Goal: Transaction & Acquisition: Purchase product/service

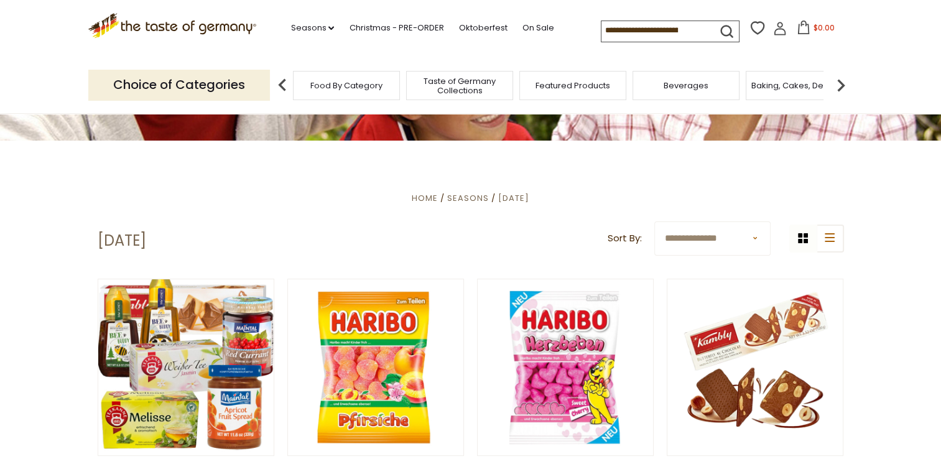
scroll to position [218, 0]
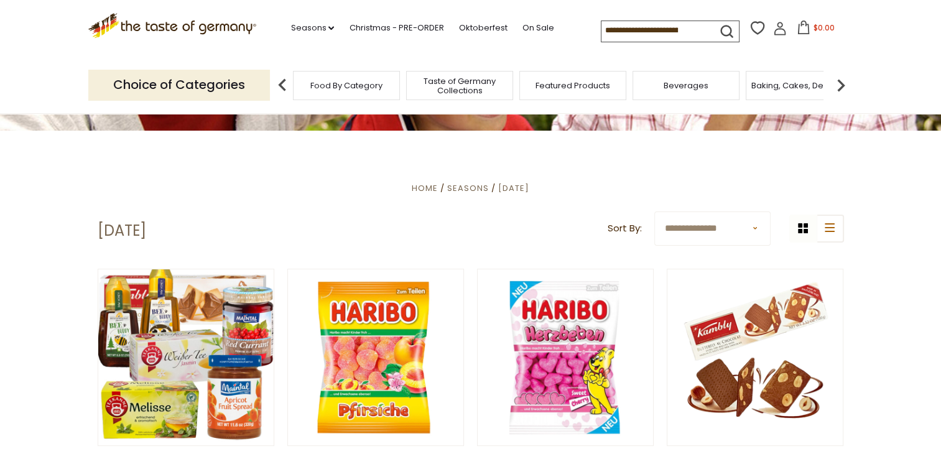
click at [755, 225] on select "**********" at bounding box center [712, 228] width 116 height 34
click at [654, 211] on select "**********" at bounding box center [712, 228] width 116 height 34
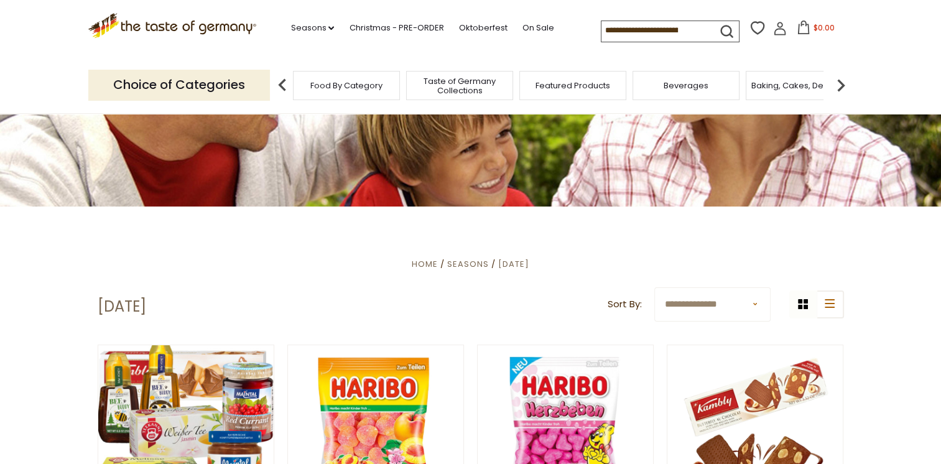
scroll to position [37, 0]
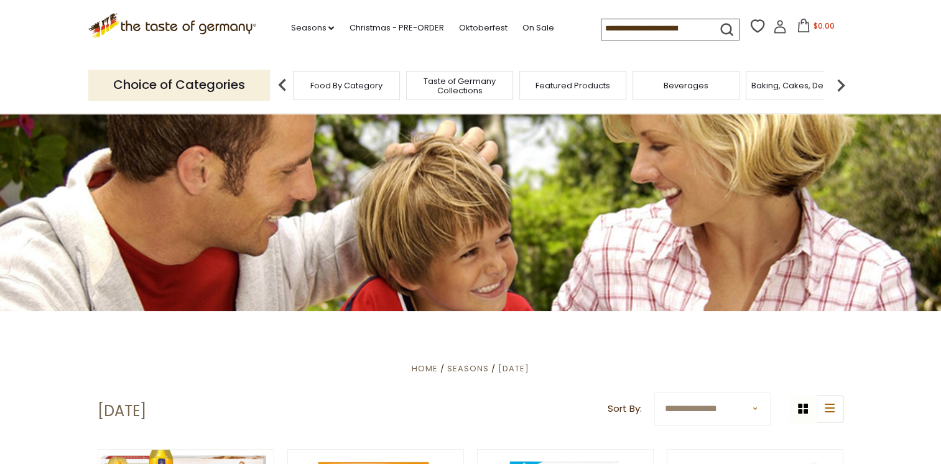
click at [752, 408] on select "**********" at bounding box center [712, 409] width 116 height 34
select select "******"
click at [654, 392] on select "**********" at bounding box center [712, 409] width 116 height 34
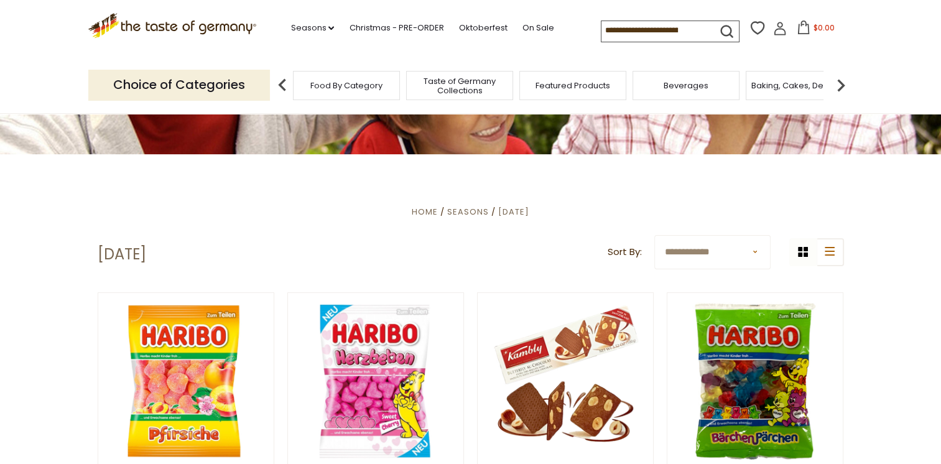
scroll to position [198, 0]
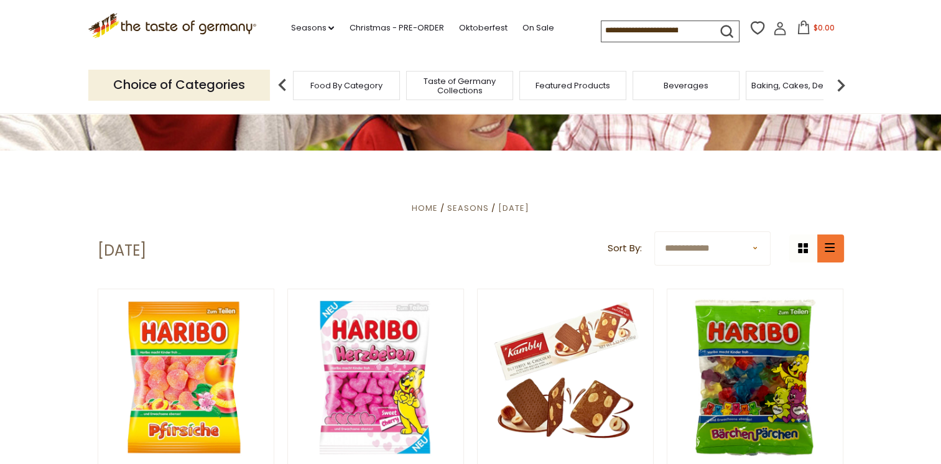
click at [833, 257] on button "list icon" at bounding box center [830, 248] width 28 height 28
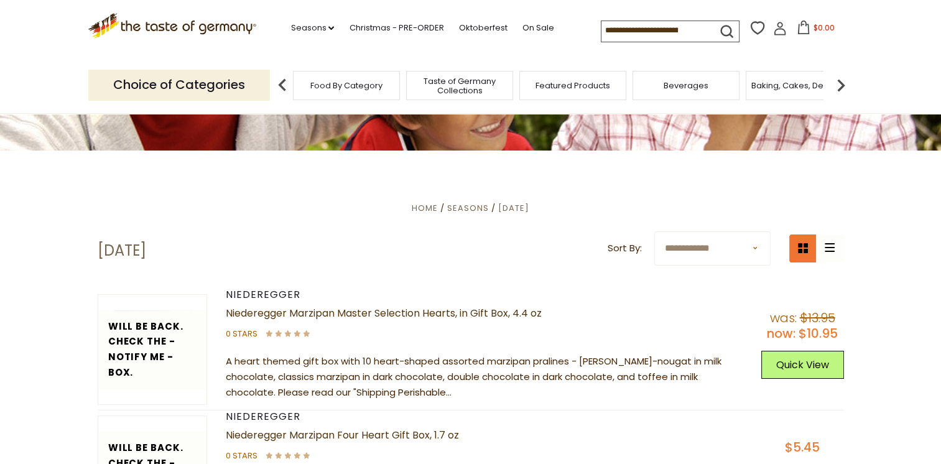
click at [806, 247] on icon "grid icon" at bounding box center [803, 248] width 10 height 10
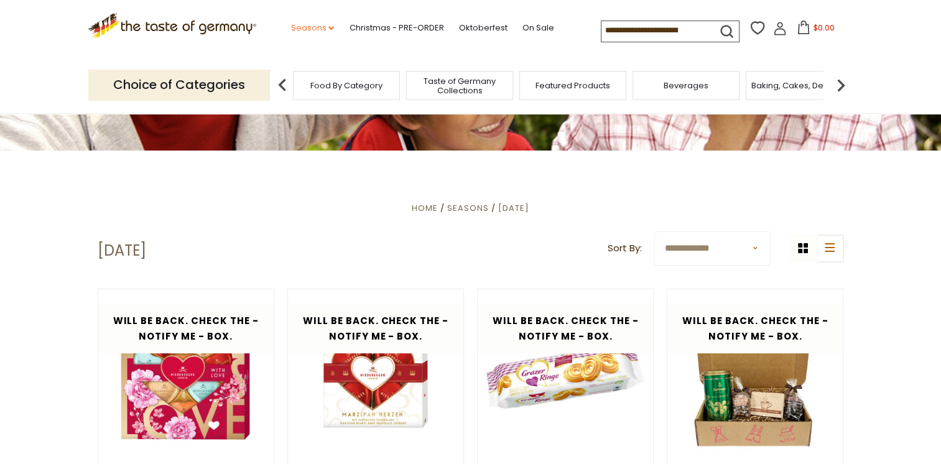
click at [328, 29] on icon at bounding box center [331, 28] width 6 height 4
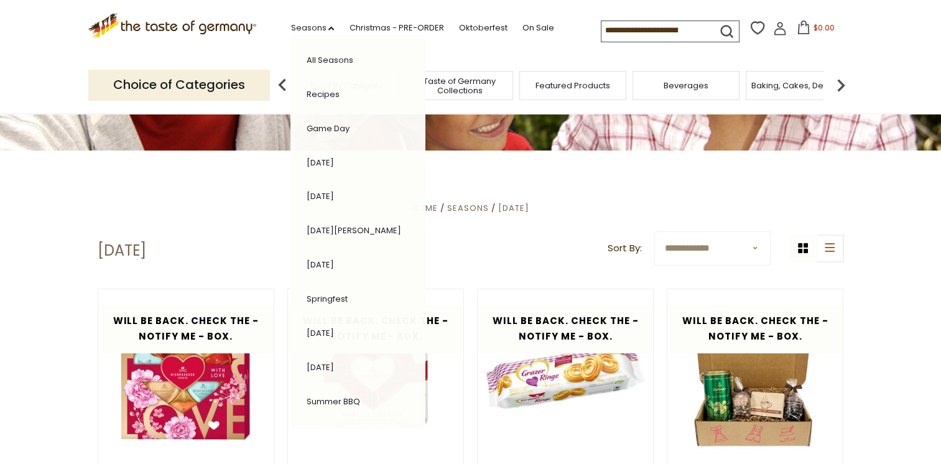
click at [315, 64] on link "All Seasons" at bounding box center [329, 60] width 47 height 12
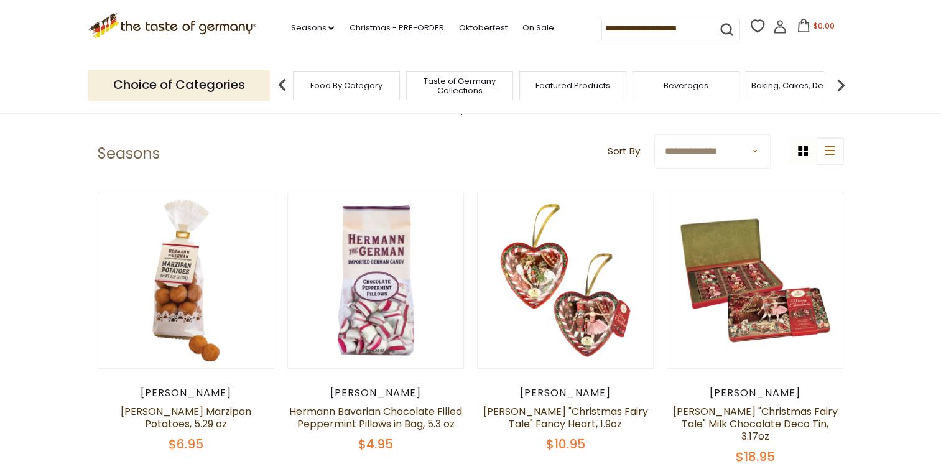
scroll to position [52, 0]
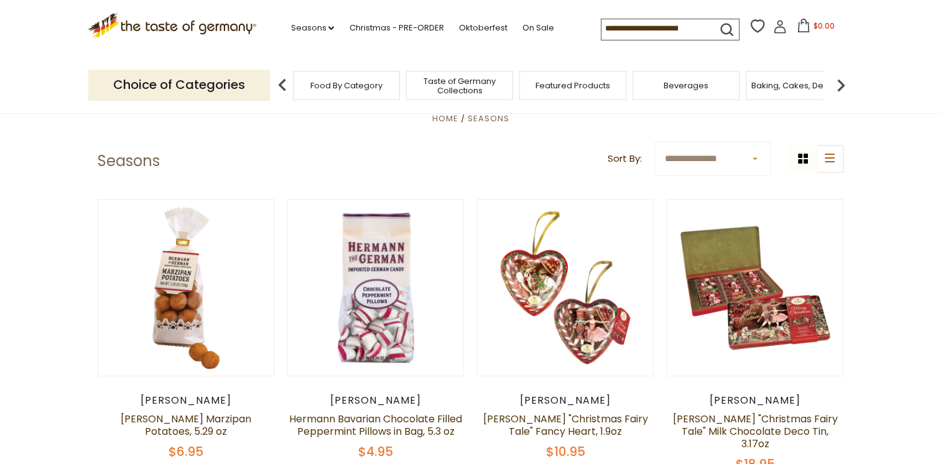
click at [757, 157] on select "**********" at bounding box center [712, 159] width 116 height 34
select select "******"
click at [654, 142] on select "**********" at bounding box center [712, 159] width 116 height 34
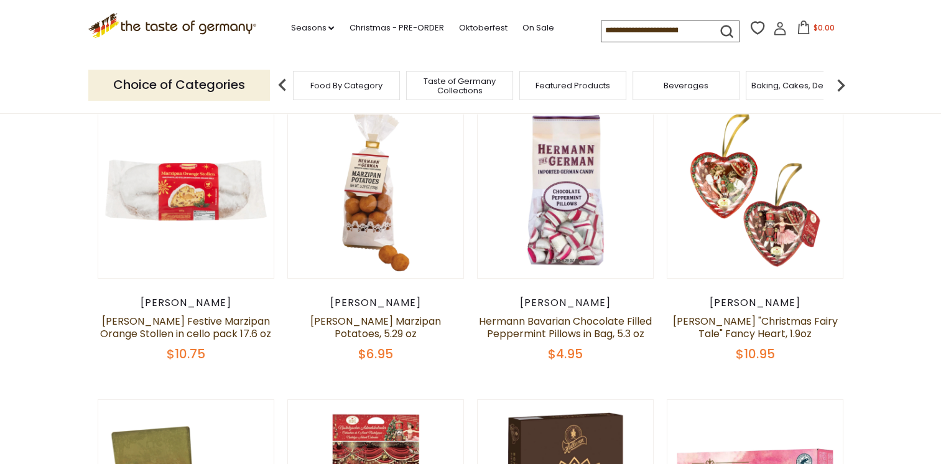
scroll to position [147, 0]
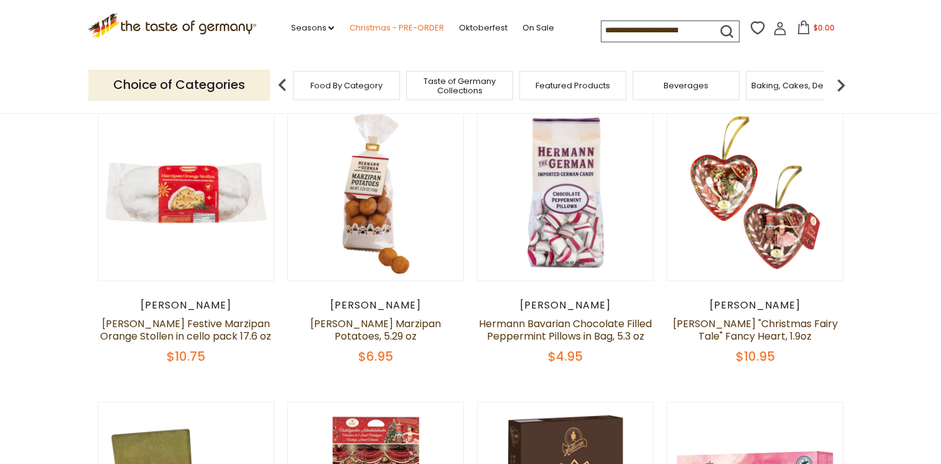
click at [398, 22] on link "Christmas - PRE-ORDER" at bounding box center [396, 28] width 94 height 14
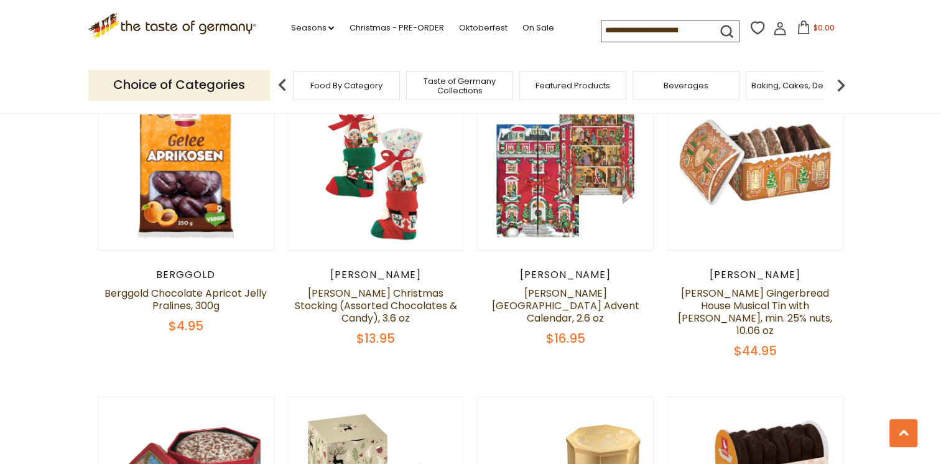
scroll to position [704, 0]
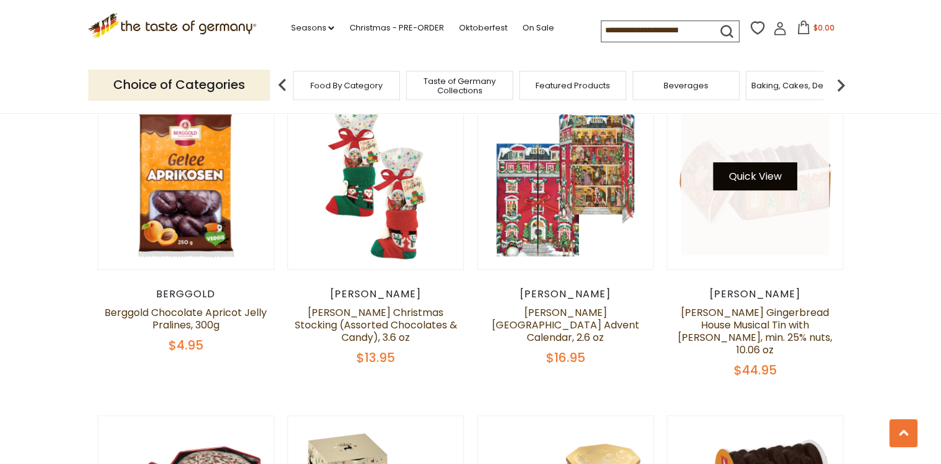
click at [765, 175] on button "Quick View" at bounding box center [755, 176] width 84 height 28
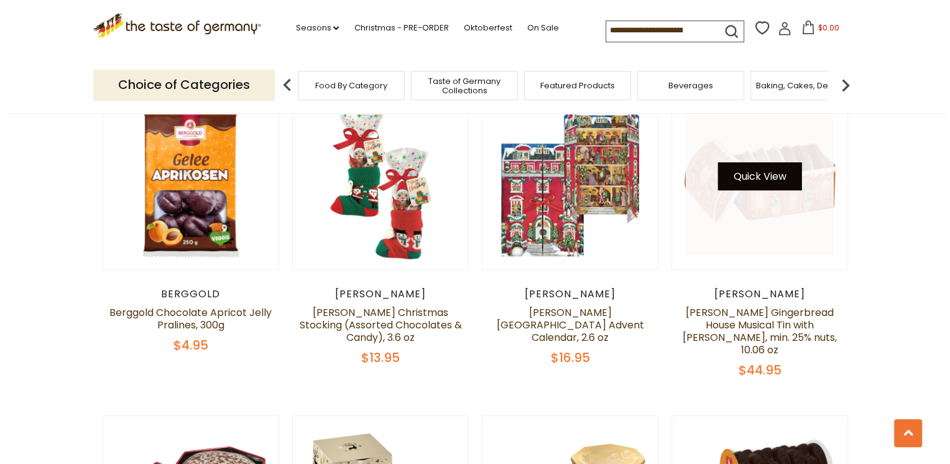
scroll to position [706, 0]
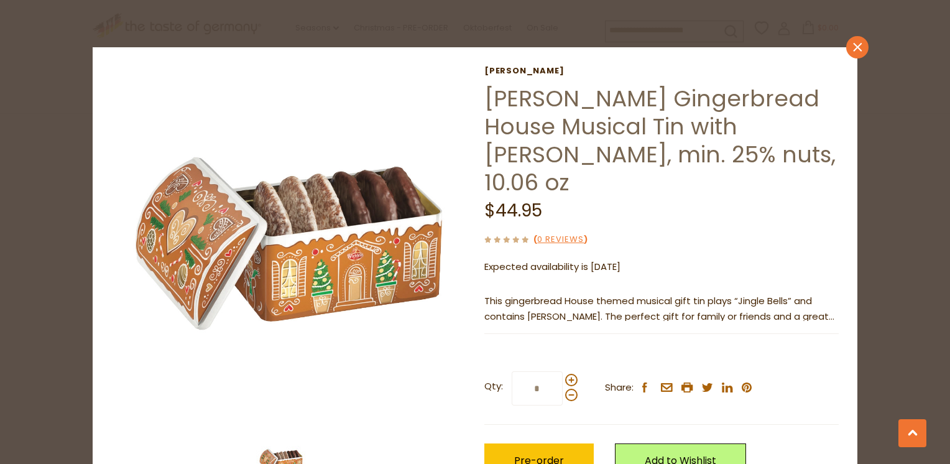
click at [853, 47] on icon "close" at bounding box center [857, 47] width 9 height 9
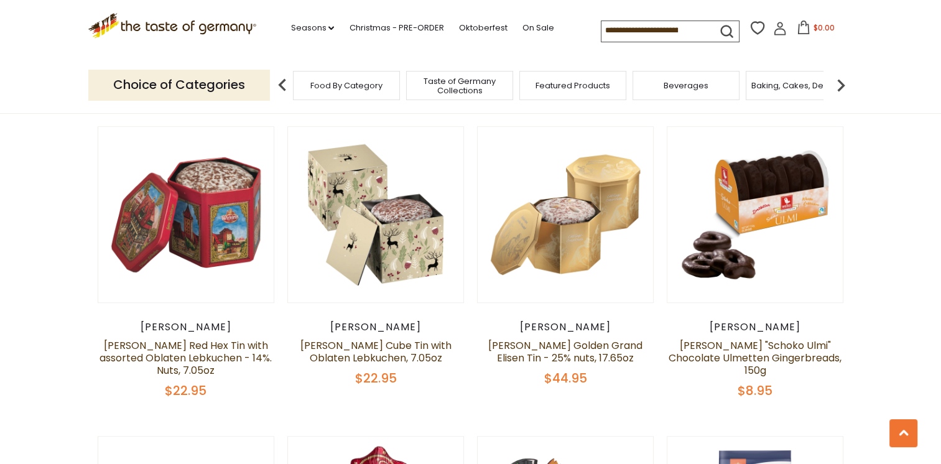
scroll to position [1017, 0]
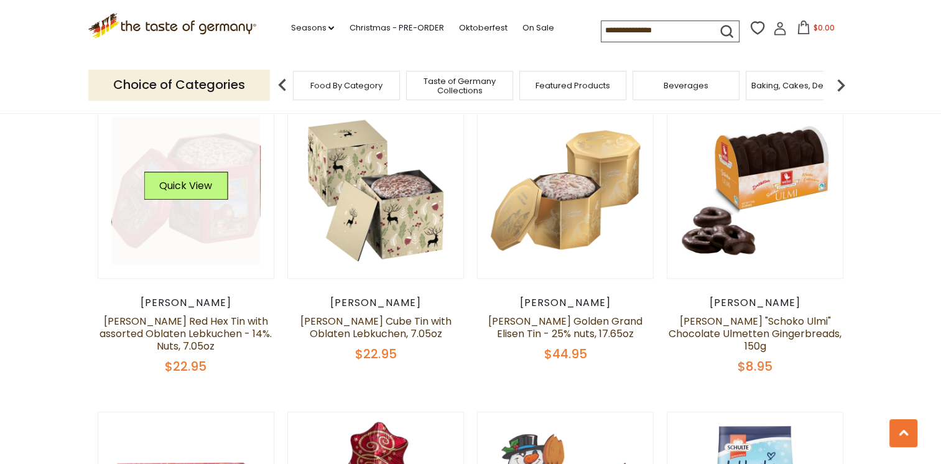
click at [221, 191] on div "Quick View" at bounding box center [186, 190] width 84 height 37
click at [203, 172] on button "Quick View" at bounding box center [186, 186] width 84 height 28
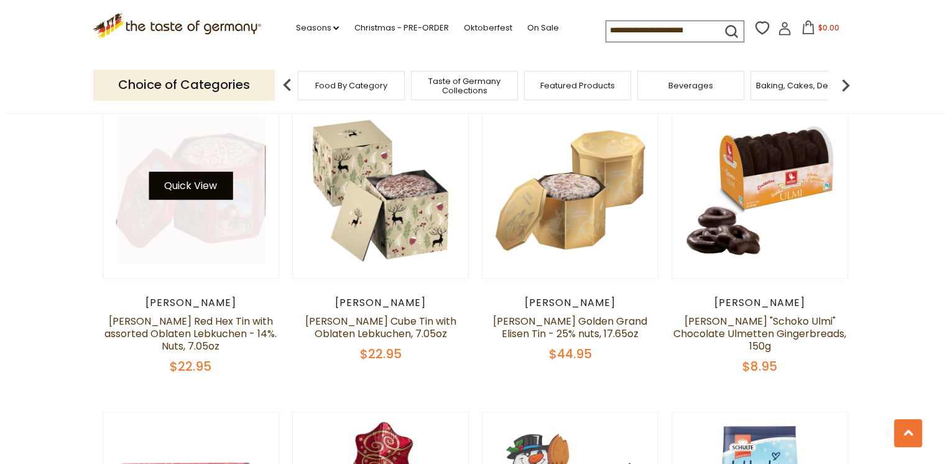
scroll to position [1020, 0]
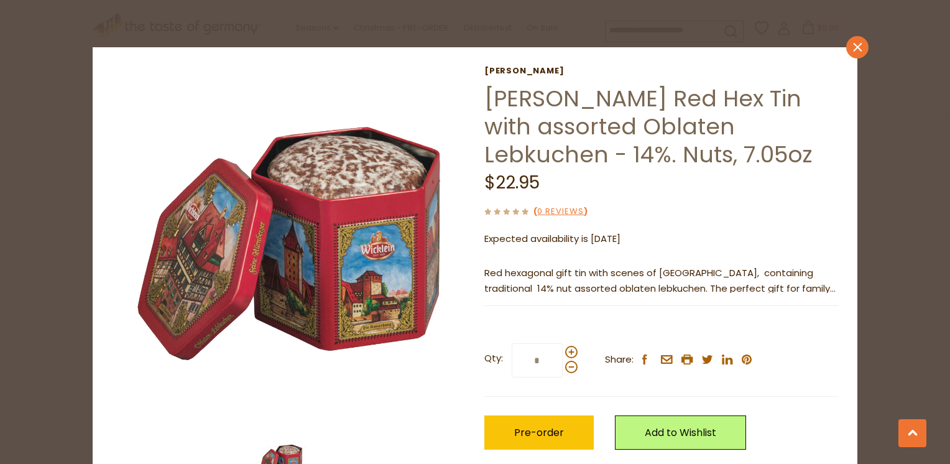
click at [853, 49] on icon at bounding box center [857, 47] width 9 height 9
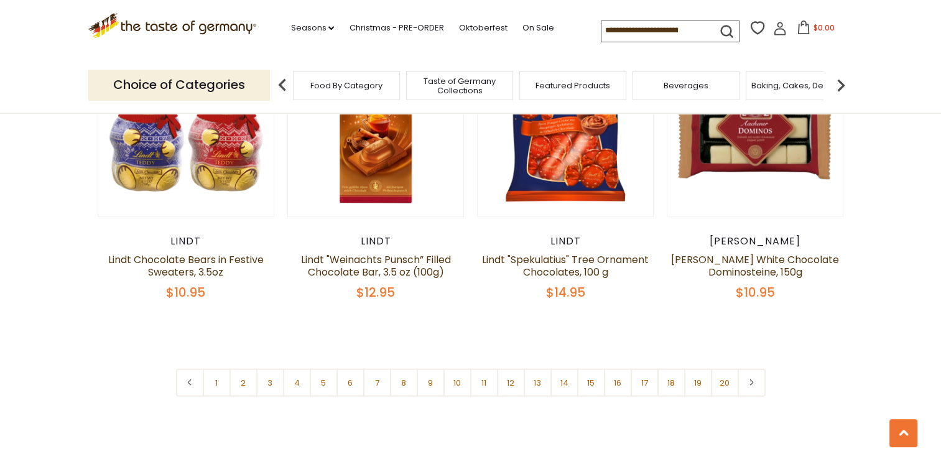
scroll to position [2970, 0]
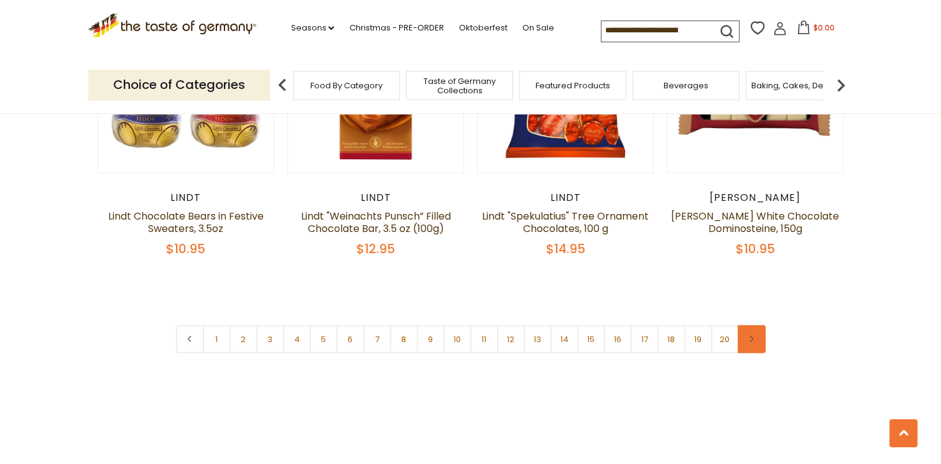
click at [757, 325] on link at bounding box center [751, 339] width 28 height 28
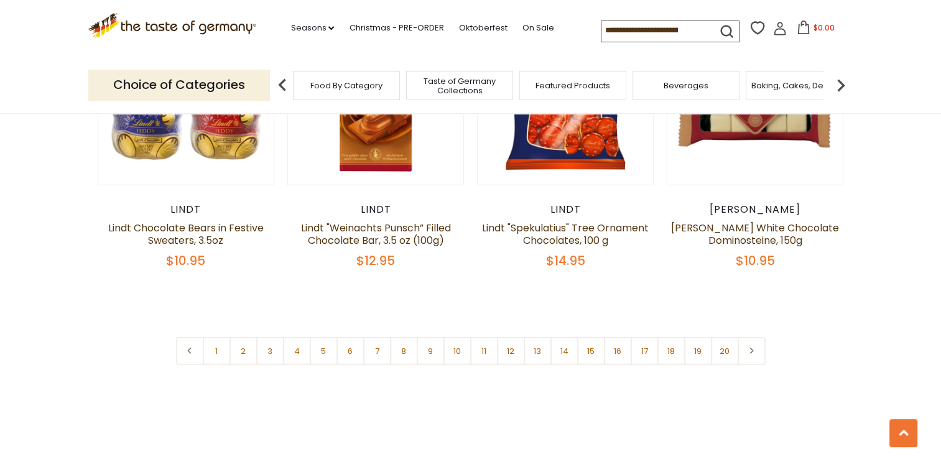
scroll to position [2973, 0]
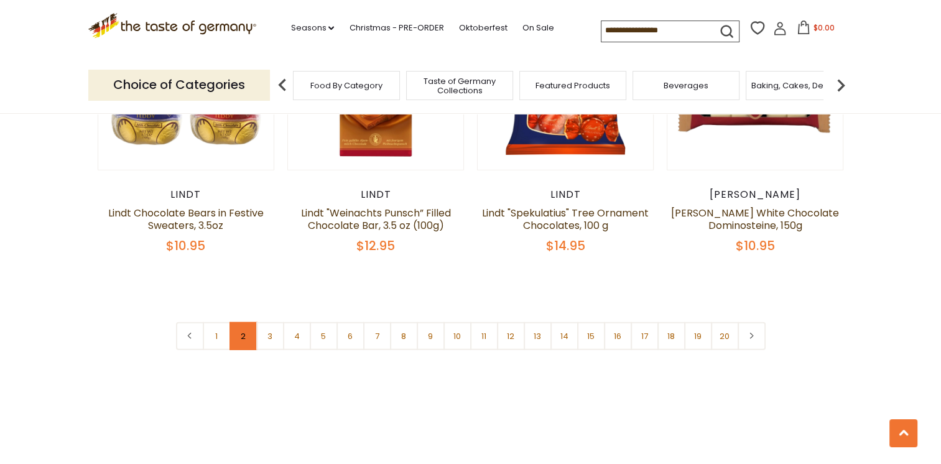
click at [239, 322] on link "2" at bounding box center [243, 336] width 28 height 28
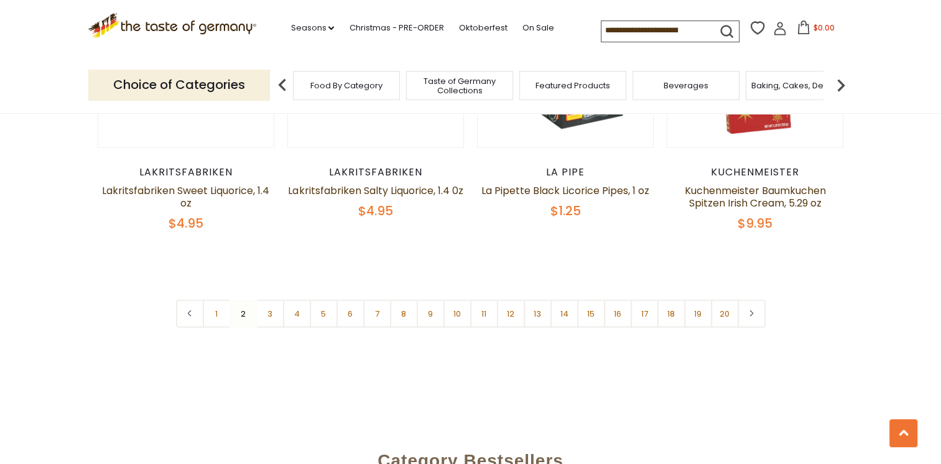
scroll to position [3030, 0]
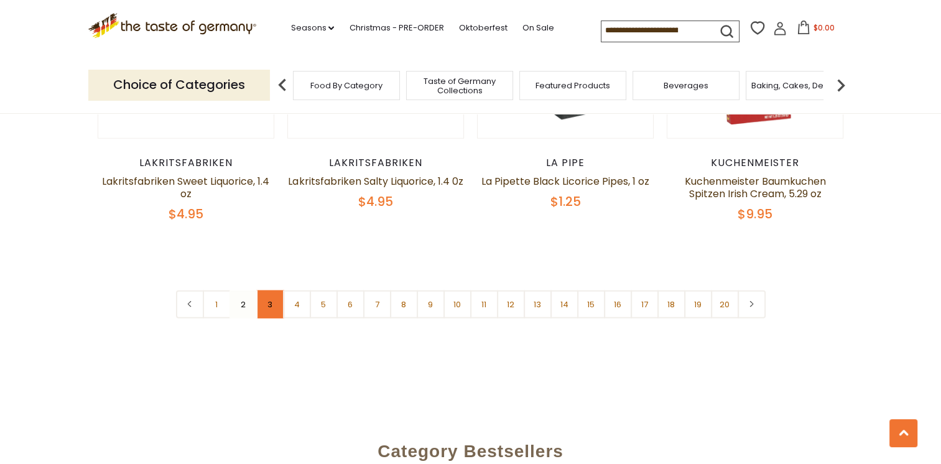
click at [264, 290] on link "3" at bounding box center [270, 304] width 28 height 28
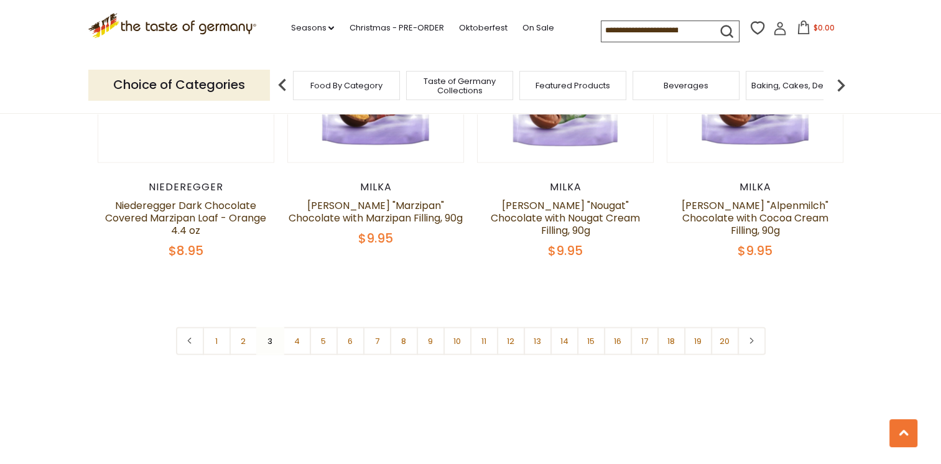
scroll to position [2962, 0]
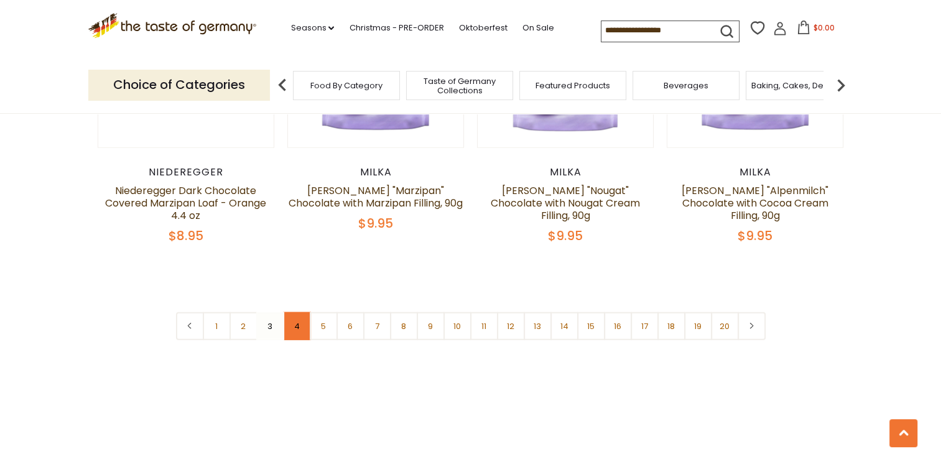
click at [298, 312] on link "4" at bounding box center [297, 326] width 28 height 28
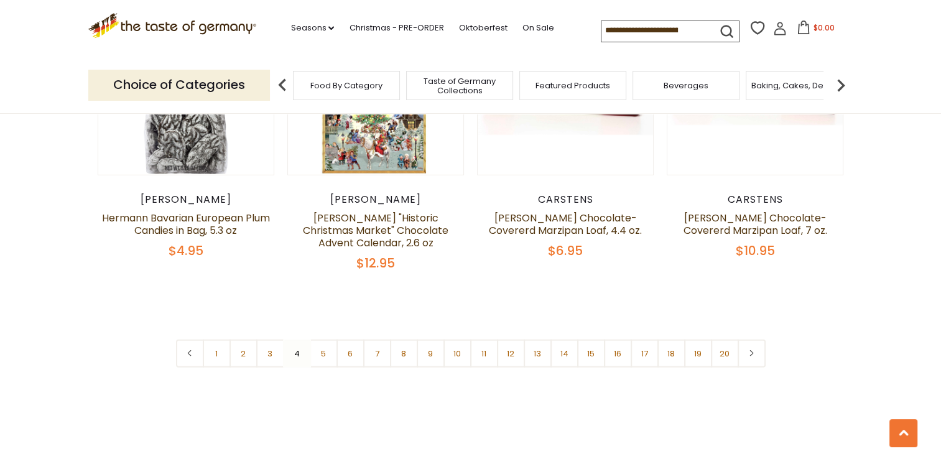
scroll to position [2977, 0]
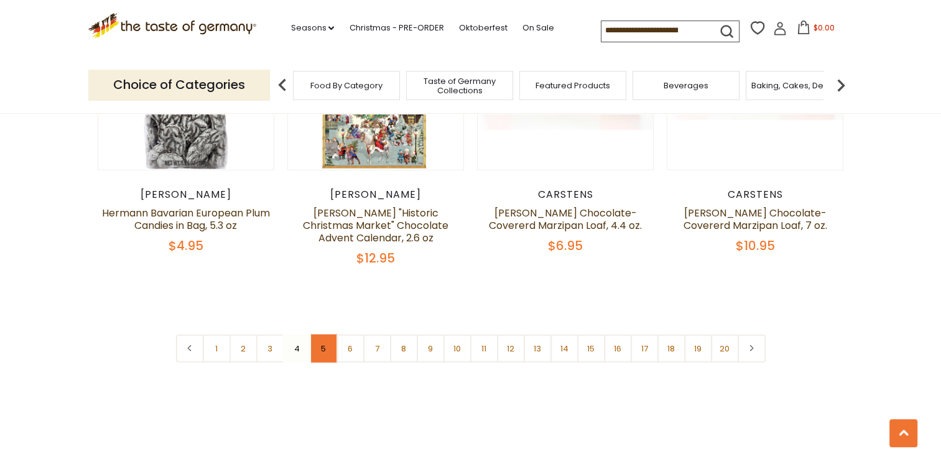
click at [318, 334] on link "5" at bounding box center [324, 348] width 28 height 28
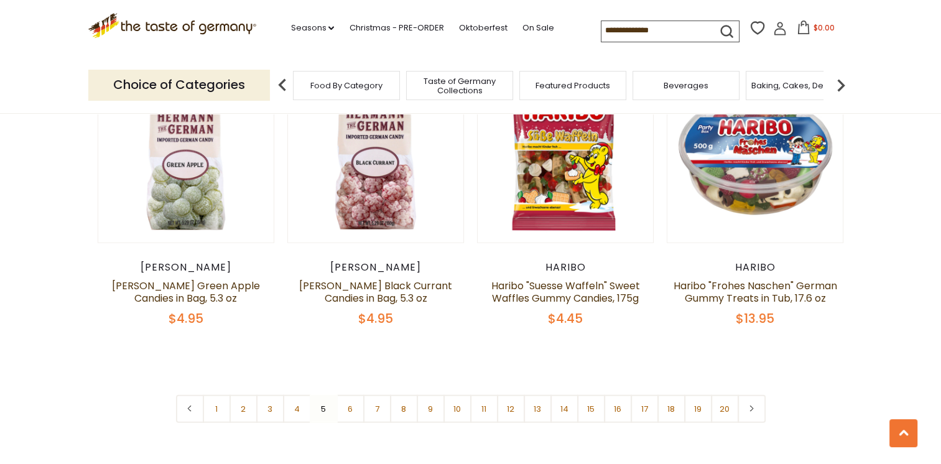
scroll to position [2893, 0]
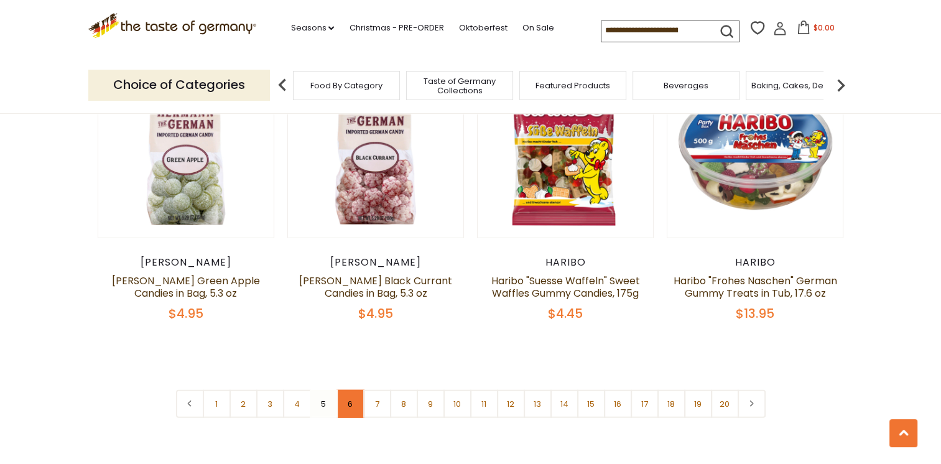
click at [356, 390] on link "6" at bounding box center [350, 404] width 28 height 28
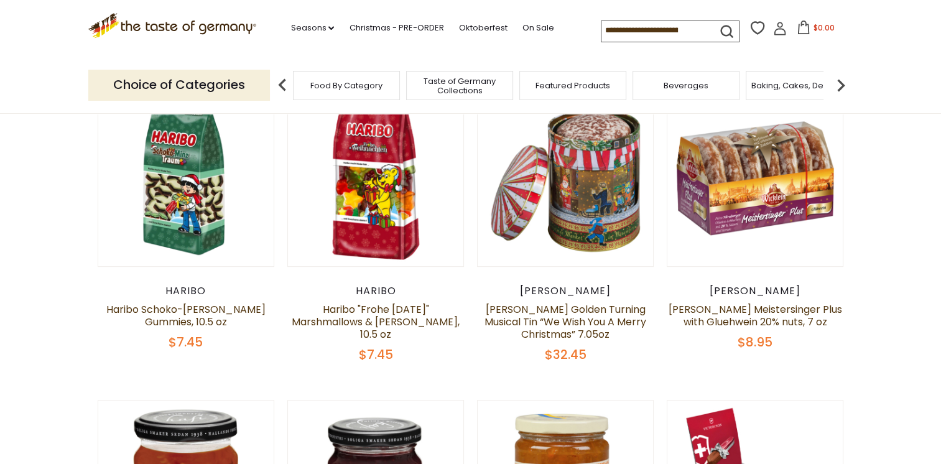
scroll to position [392, 0]
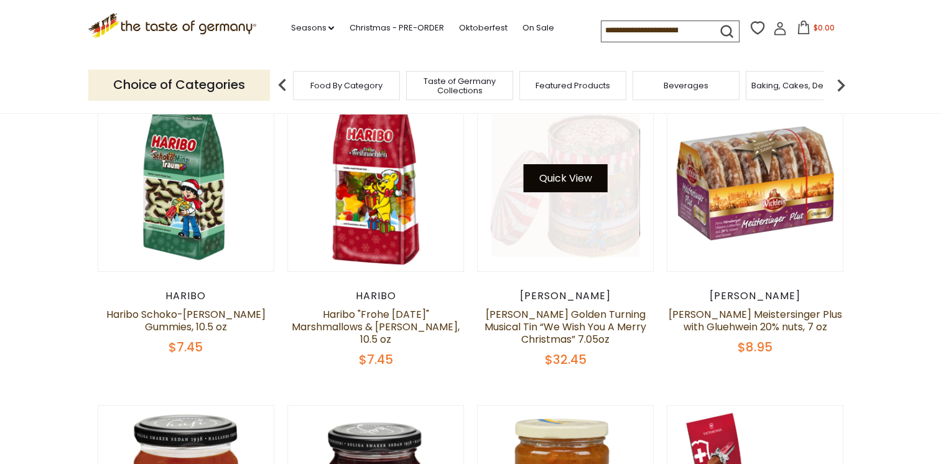
click at [582, 175] on button "Quick View" at bounding box center [565, 178] width 84 height 28
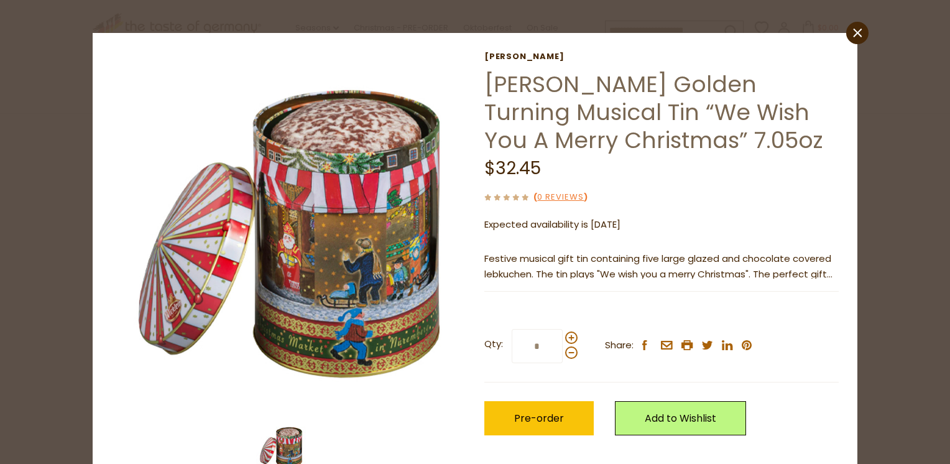
scroll to position [12, 0]
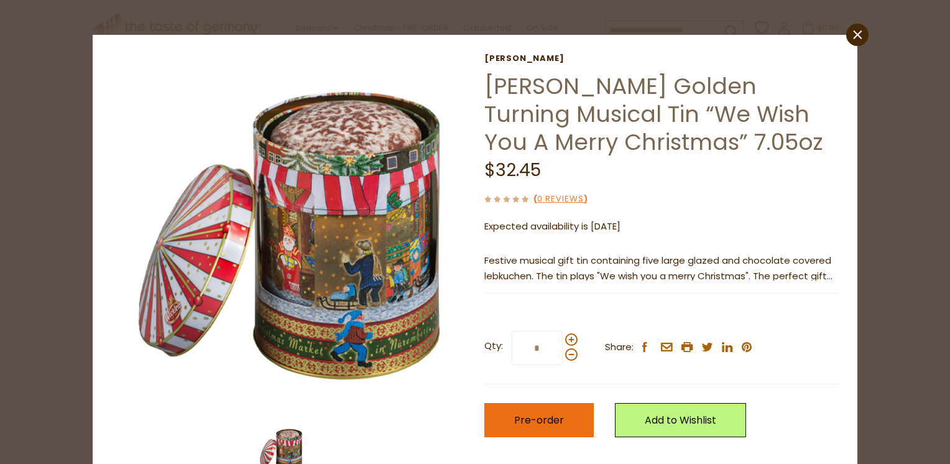
click at [533, 425] on span "Pre-order" at bounding box center [539, 420] width 50 height 14
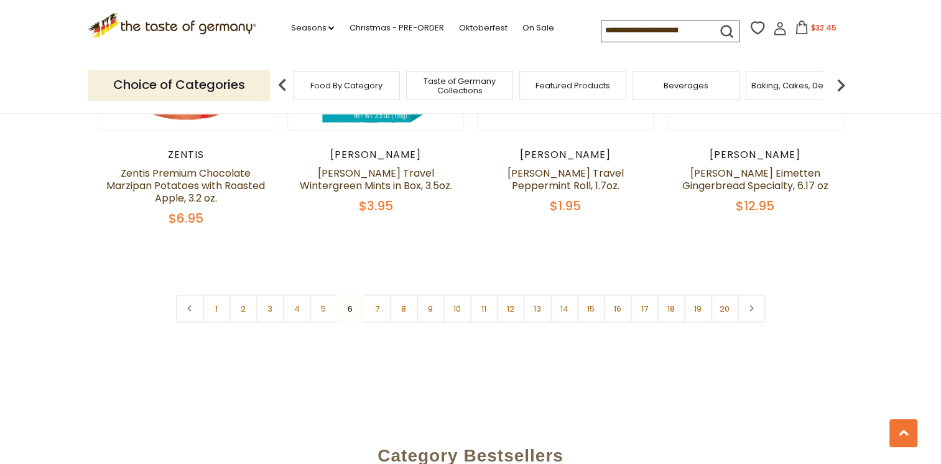
scroll to position [3023, 0]
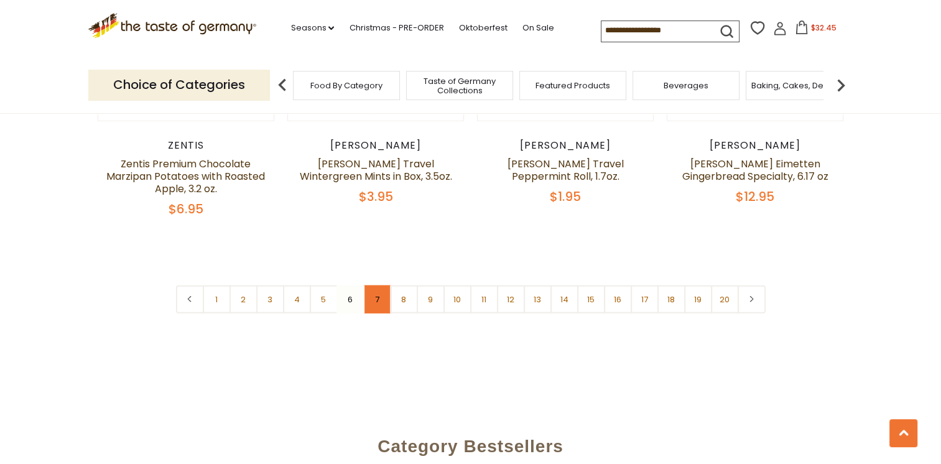
click at [372, 285] on link "7" at bounding box center [377, 299] width 28 height 28
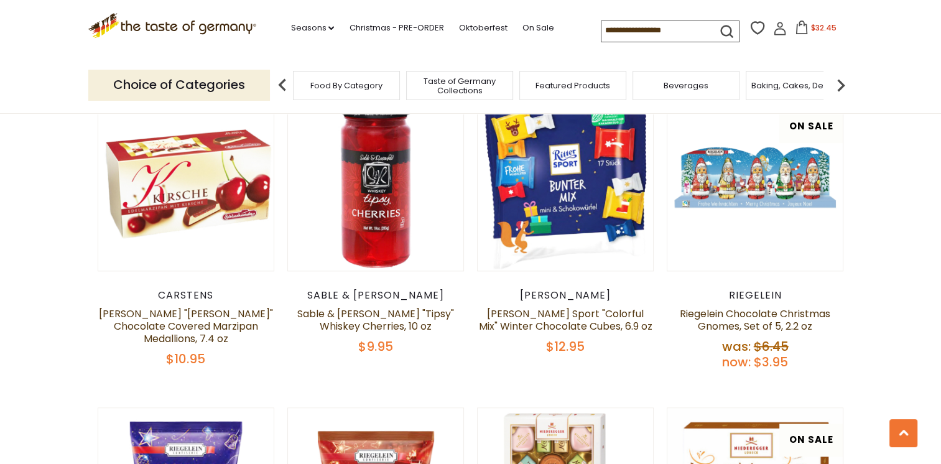
scroll to position [1327, 0]
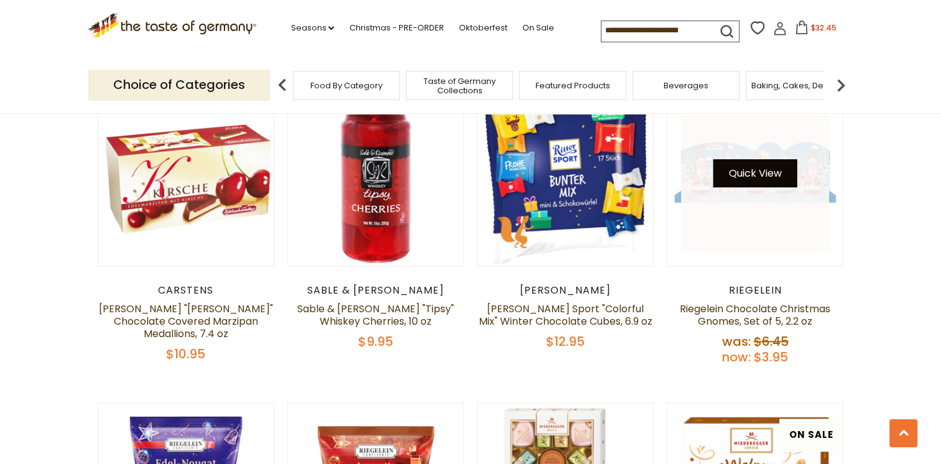
click at [773, 180] on button "Quick View" at bounding box center [755, 173] width 84 height 28
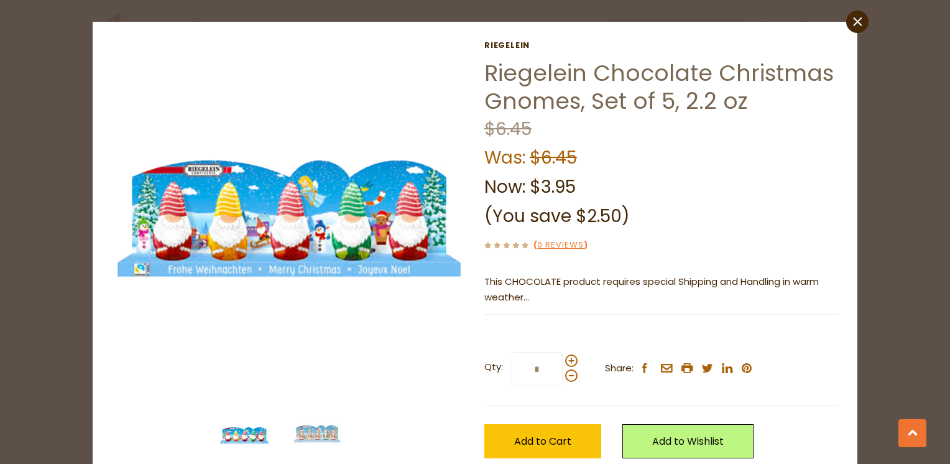
scroll to position [0, 0]
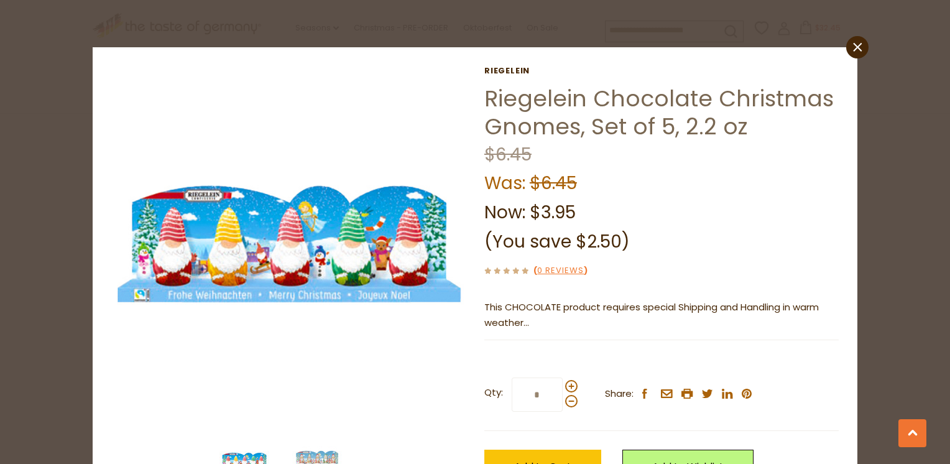
scroll to position [2970, 0]
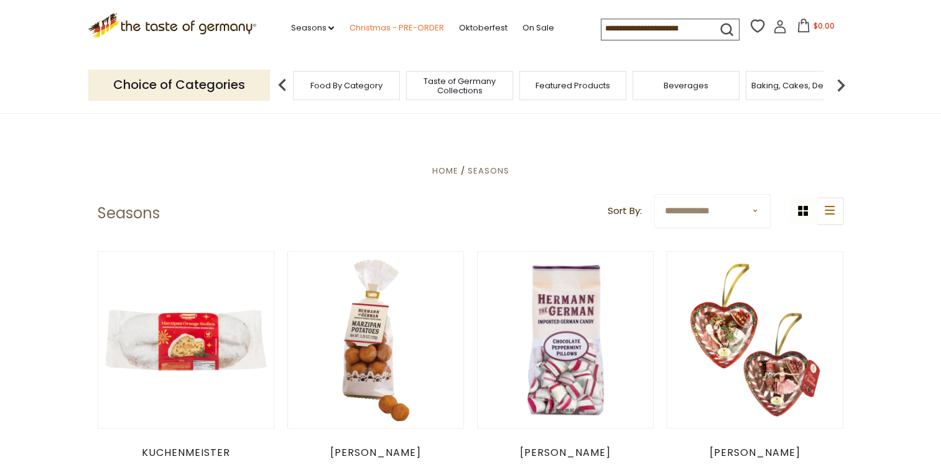
click at [388, 27] on link "Christmas - PRE-ORDER" at bounding box center [396, 28] width 94 height 14
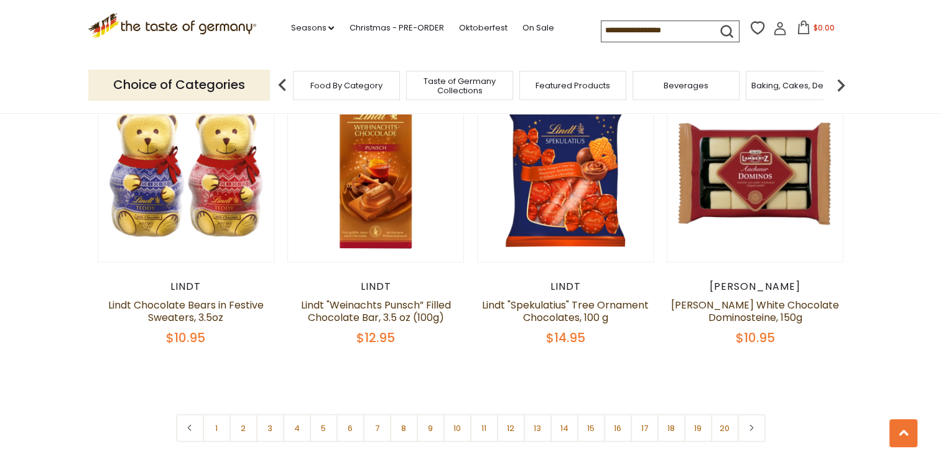
scroll to position [2876, 0]
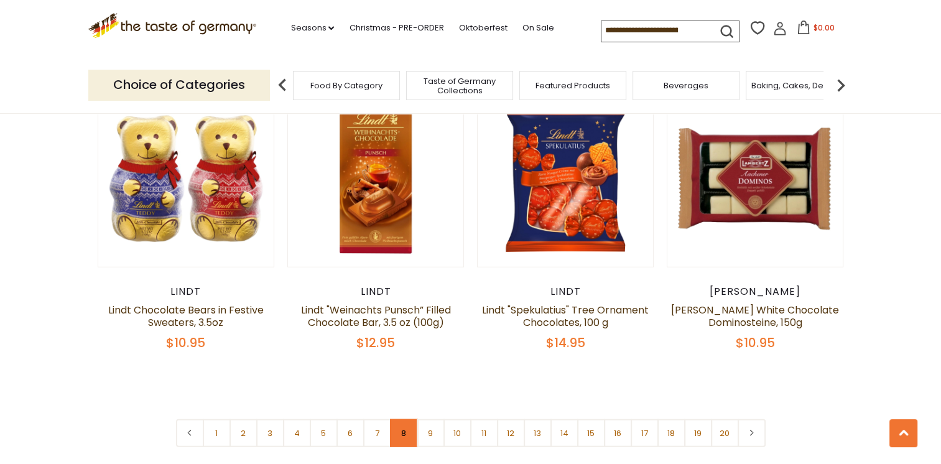
click at [394, 419] on link "8" at bounding box center [404, 433] width 28 height 28
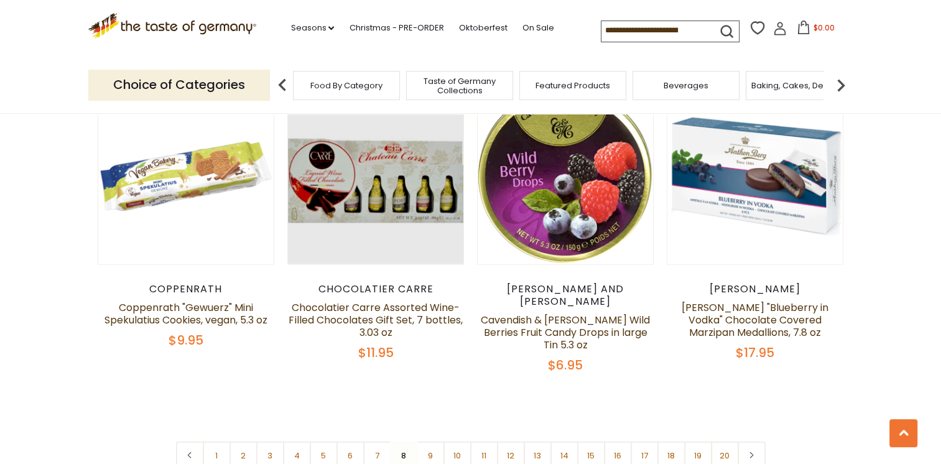
scroll to position [2875, 0]
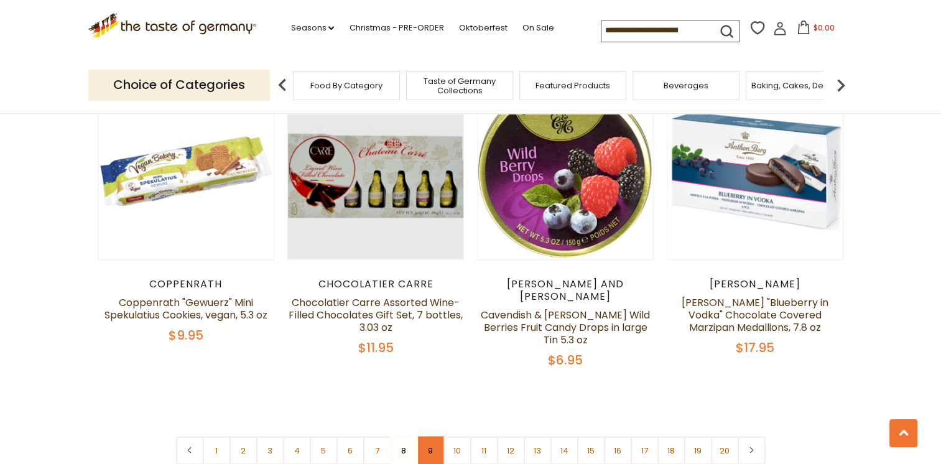
click at [428, 436] on link "9" at bounding box center [431, 450] width 28 height 28
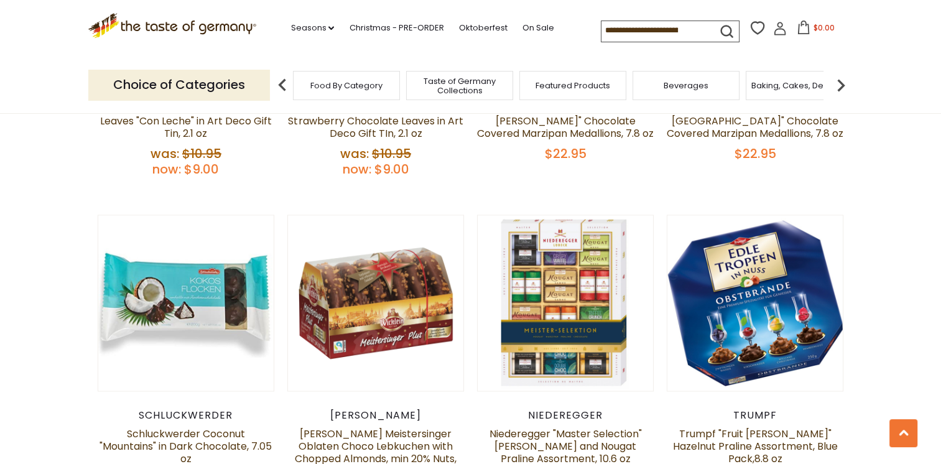
scroll to position [1918, 0]
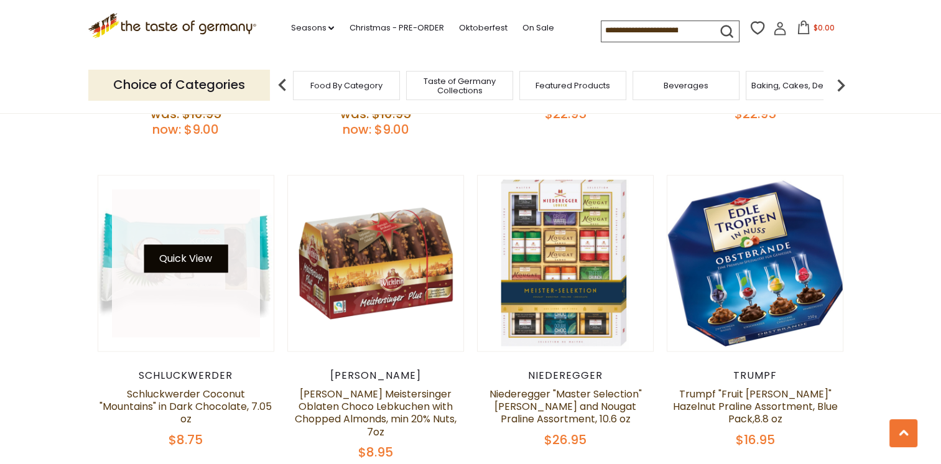
click at [225, 247] on button "Quick View" at bounding box center [186, 258] width 84 height 28
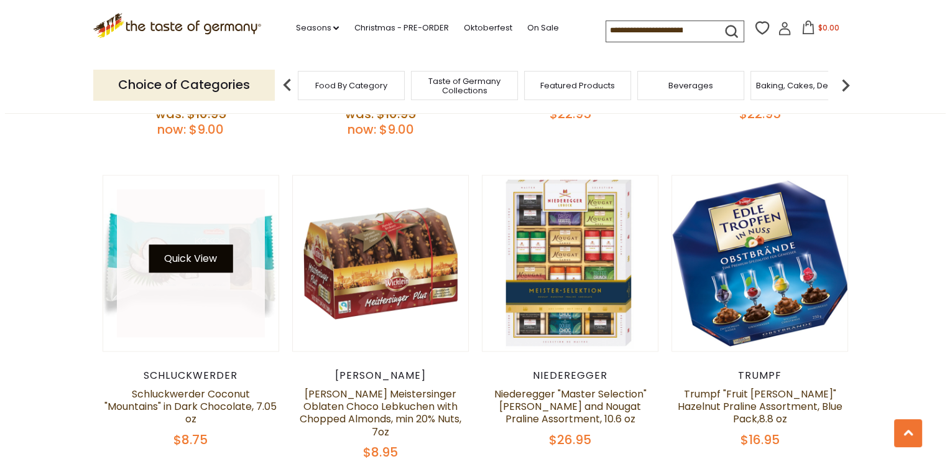
scroll to position [1920, 0]
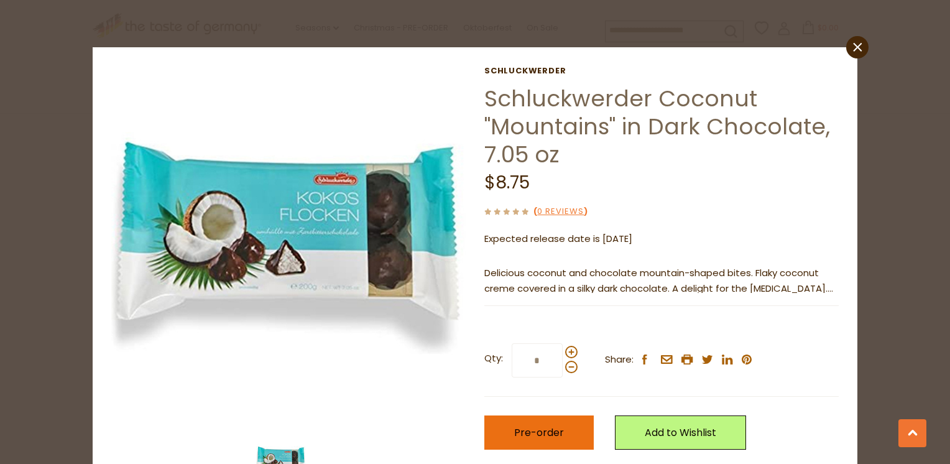
click at [526, 439] on button "Pre-order" at bounding box center [538, 432] width 109 height 34
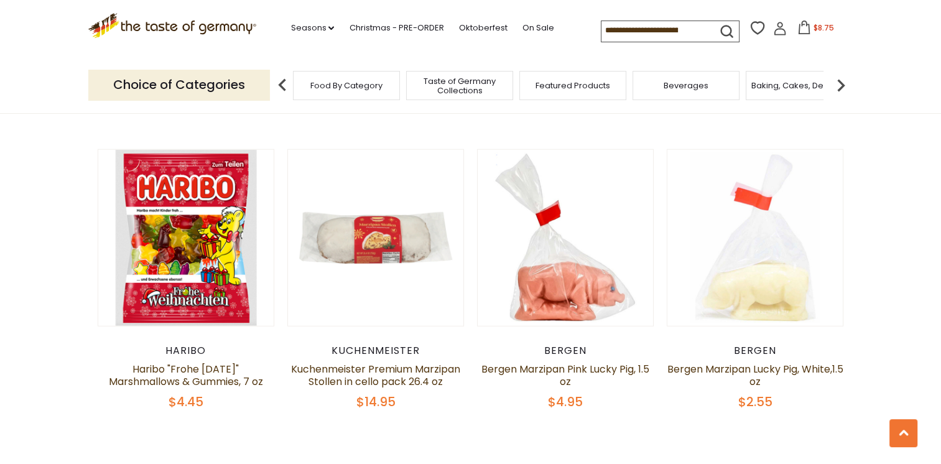
scroll to position [3007, 0]
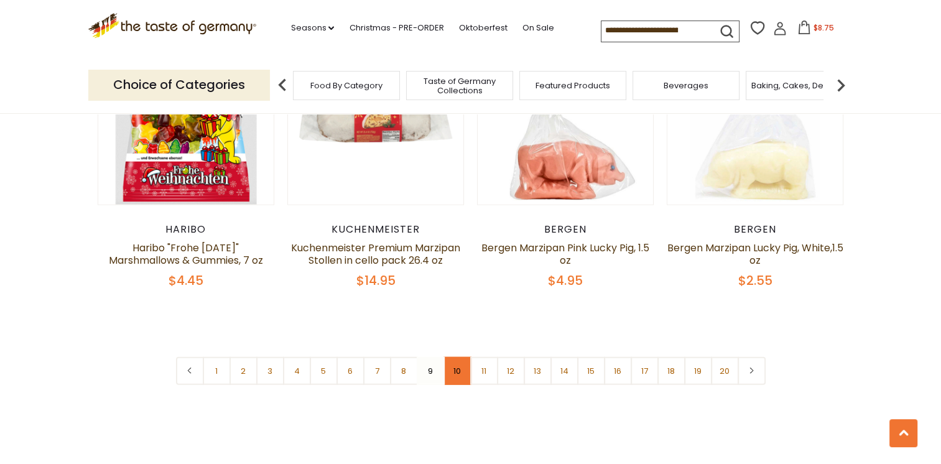
click at [455, 357] on link "10" at bounding box center [457, 371] width 28 height 28
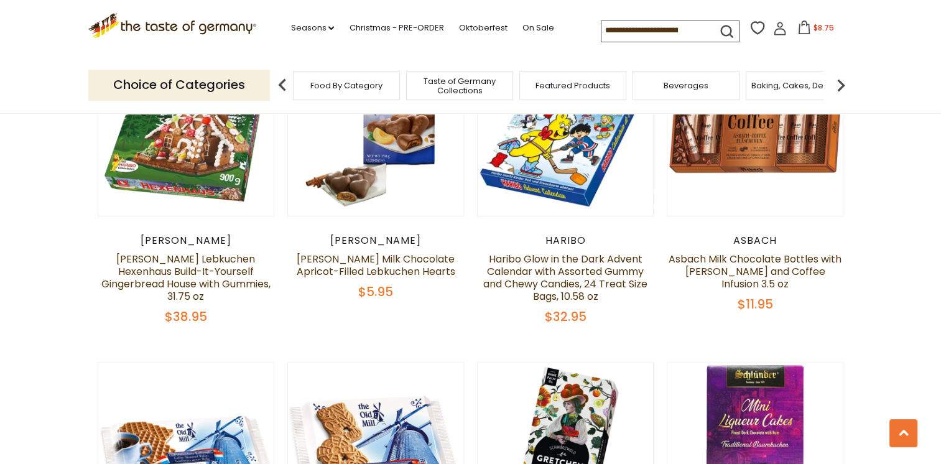
scroll to position [1382, 0]
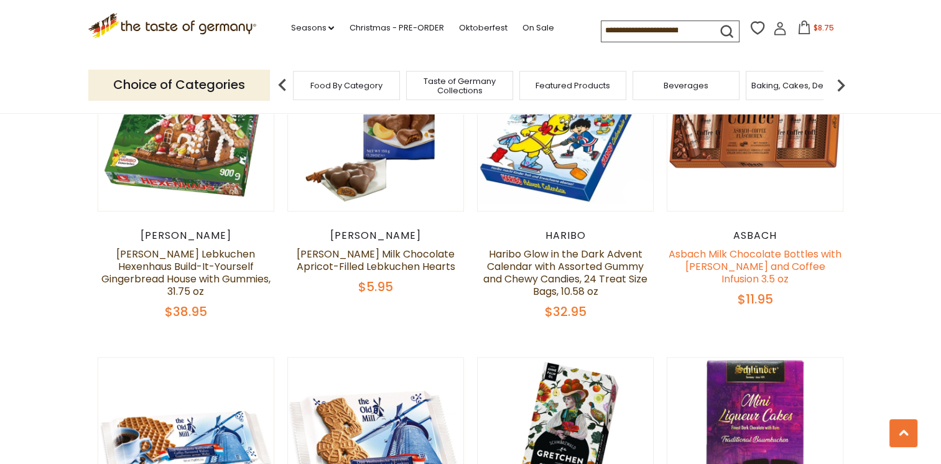
click at [763, 249] on link "Asbach Milk Chocolate Bottles with [PERSON_NAME] and Coffee Infusion 3.5 oz" at bounding box center [754, 266] width 173 height 39
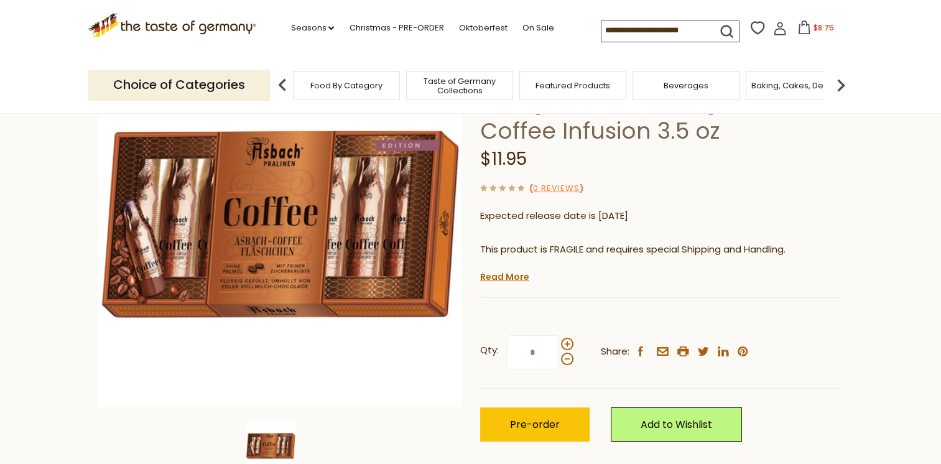
scroll to position [138, 0]
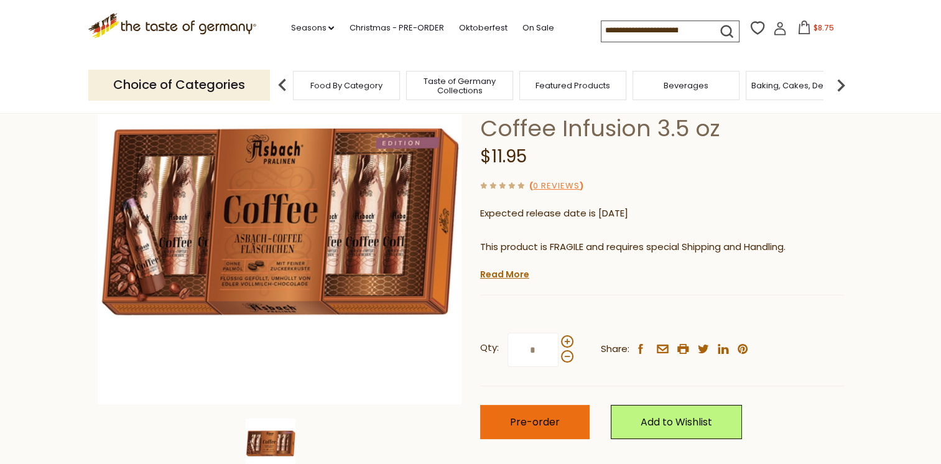
click at [553, 420] on span "Pre-order" at bounding box center [535, 422] width 50 height 14
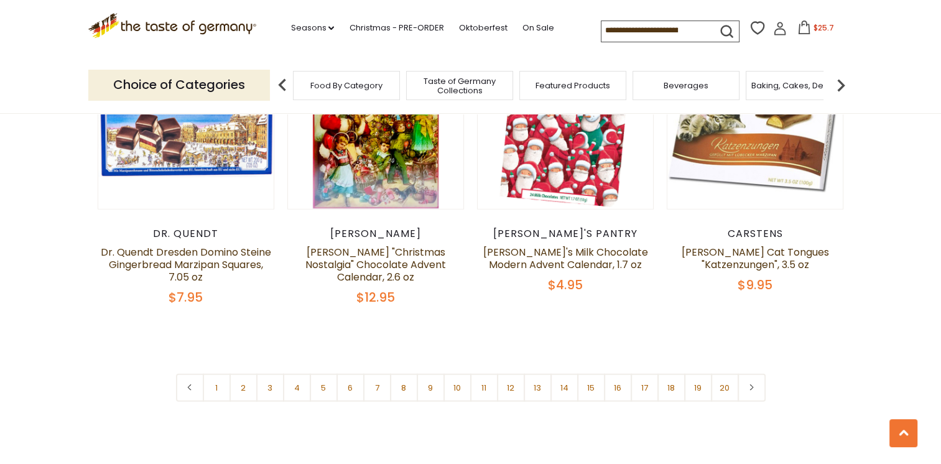
scroll to position [2957, 0]
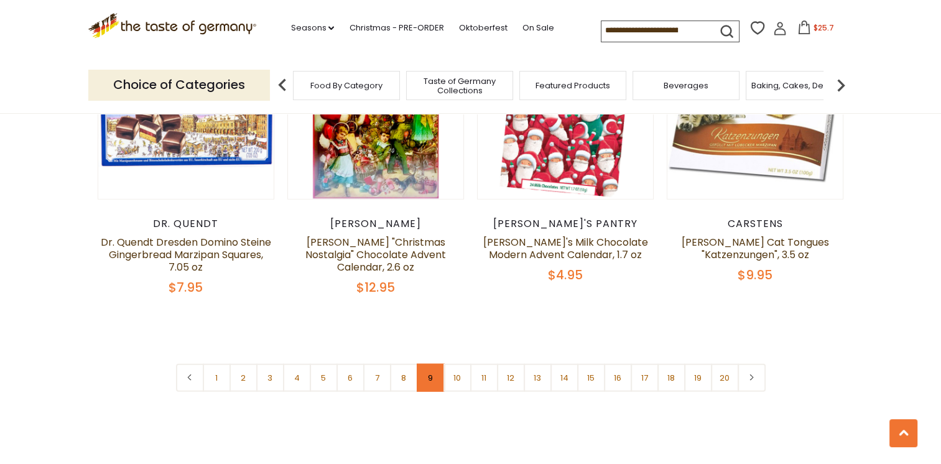
click at [428, 364] on link "9" at bounding box center [431, 378] width 28 height 28
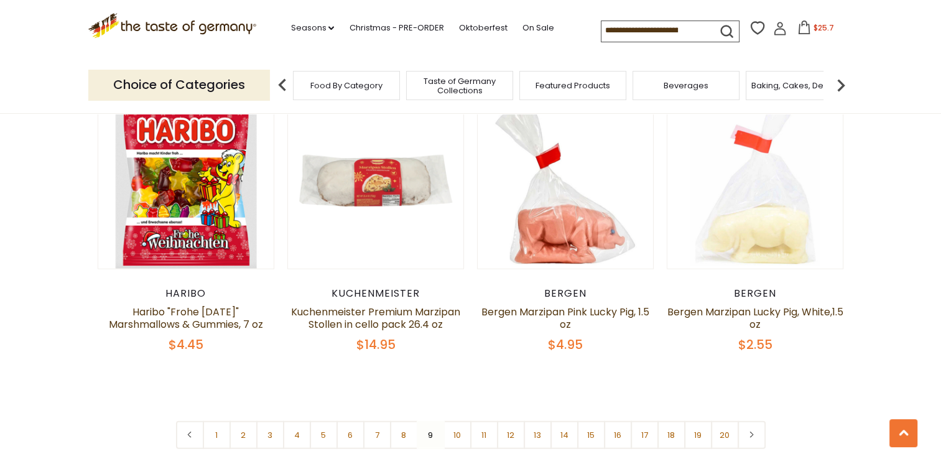
scroll to position [2948, 0]
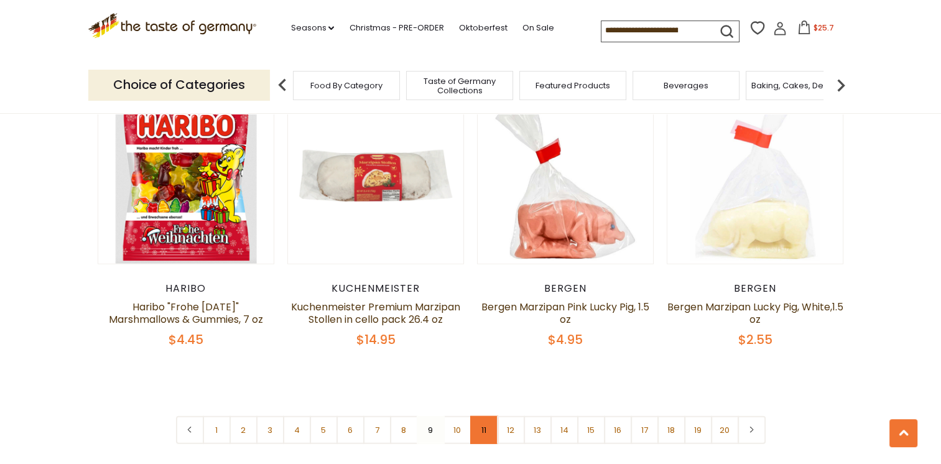
click at [487, 416] on link "11" at bounding box center [484, 430] width 28 height 28
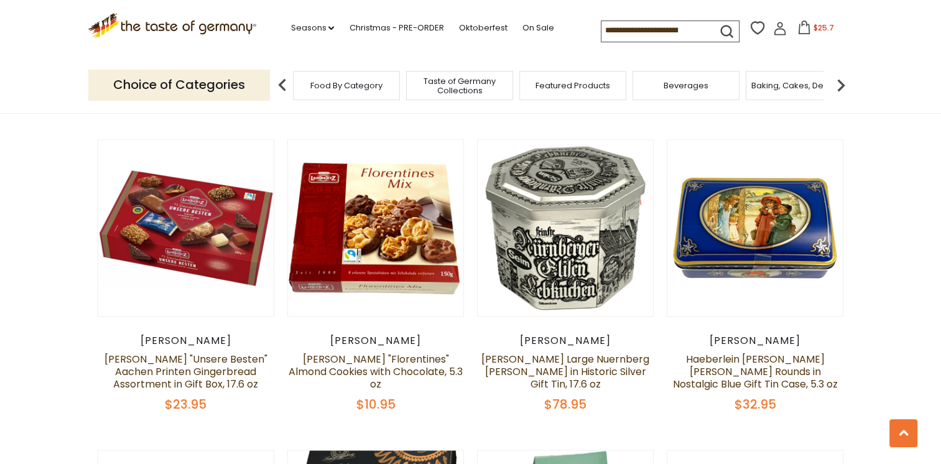
scroll to position [1287, 0]
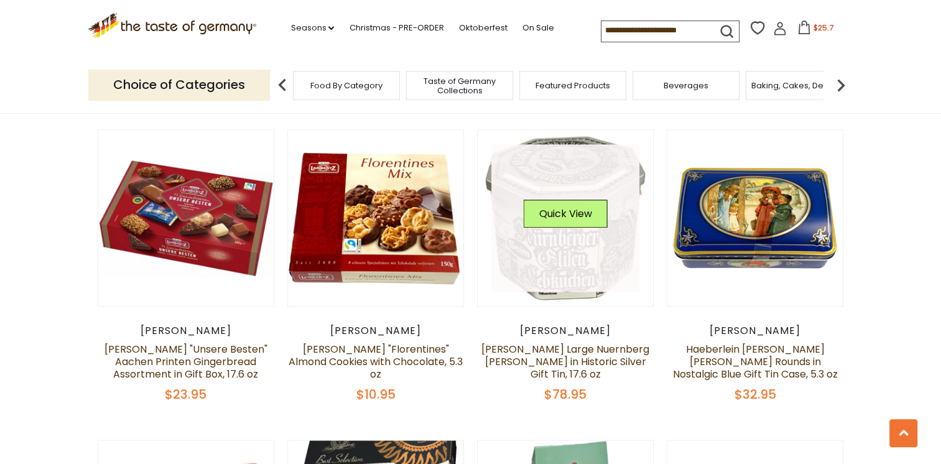
click at [577, 266] on link at bounding box center [565, 218] width 148 height 148
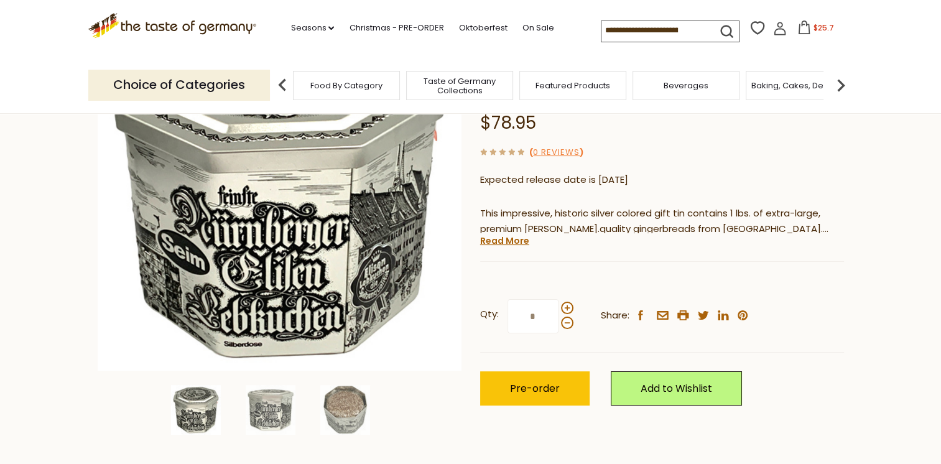
scroll to position [177, 0]
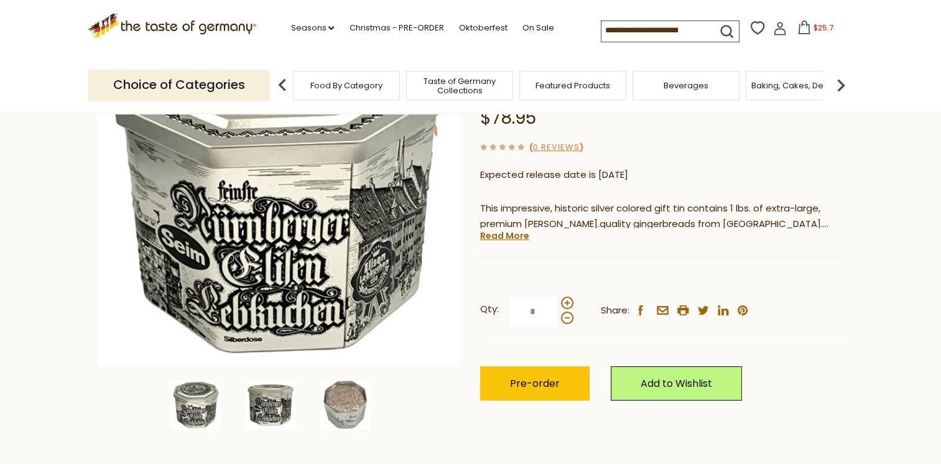
click at [261, 399] on img at bounding box center [271, 405] width 50 height 50
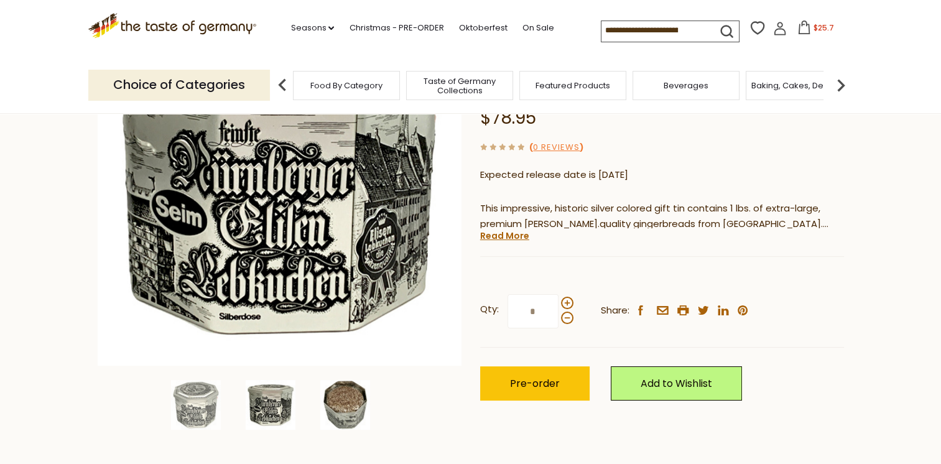
click at [341, 402] on img at bounding box center [345, 405] width 50 height 50
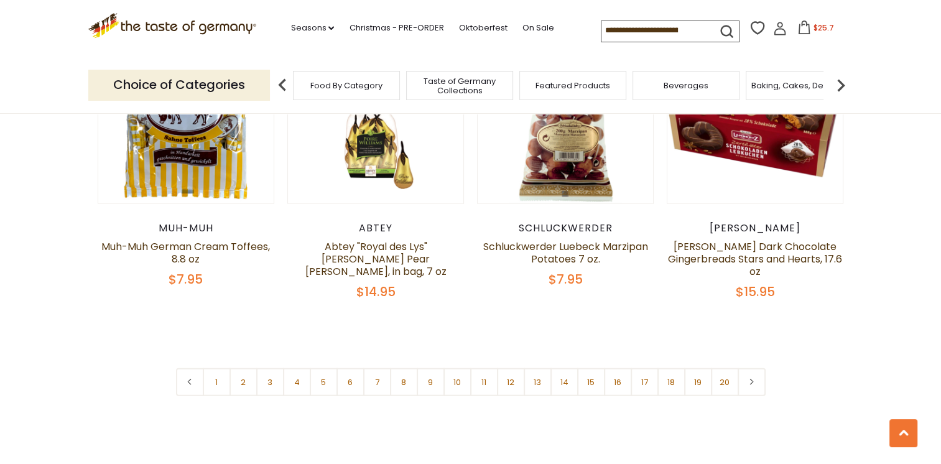
scroll to position [2967, 0]
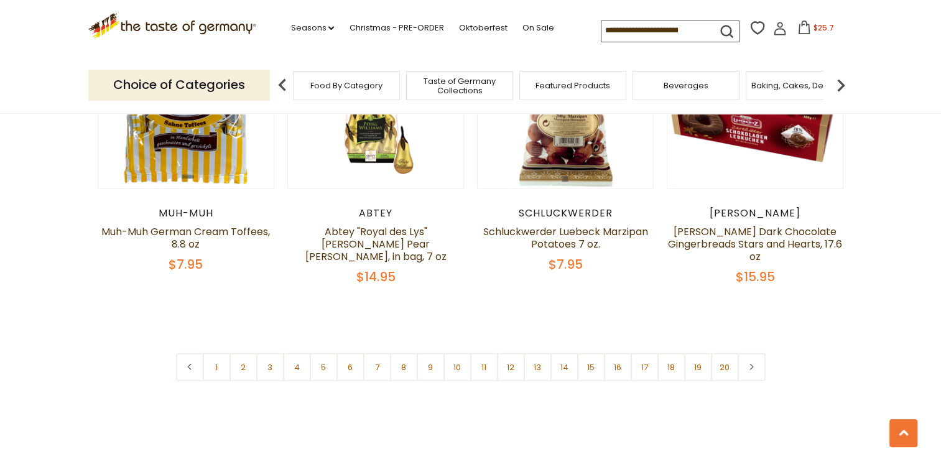
click at [536, 359] on link "13" at bounding box center [537, 367] width 28 height 28
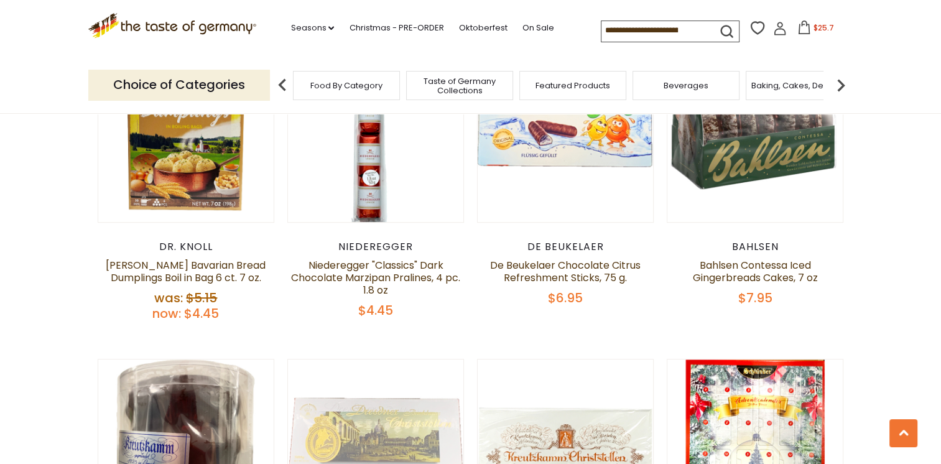
scroll to position [652, 0]
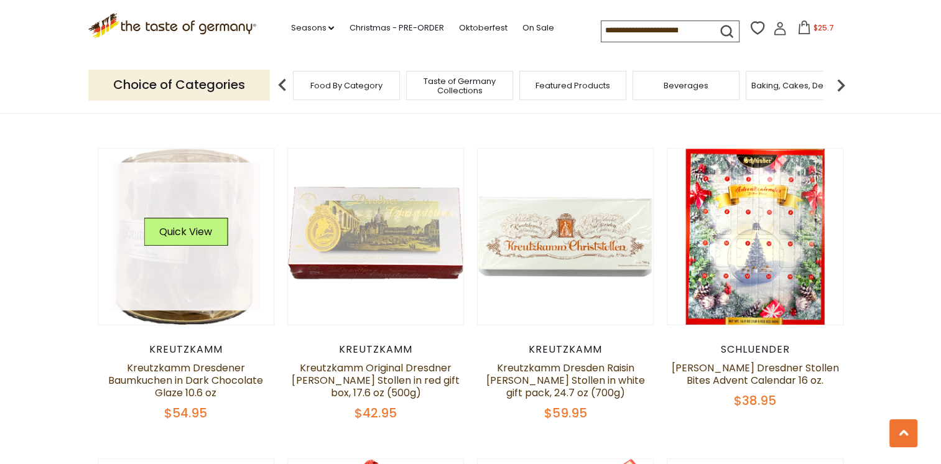
click at [208, 272] on link at bounding box center [186, 236] width 148 height 148
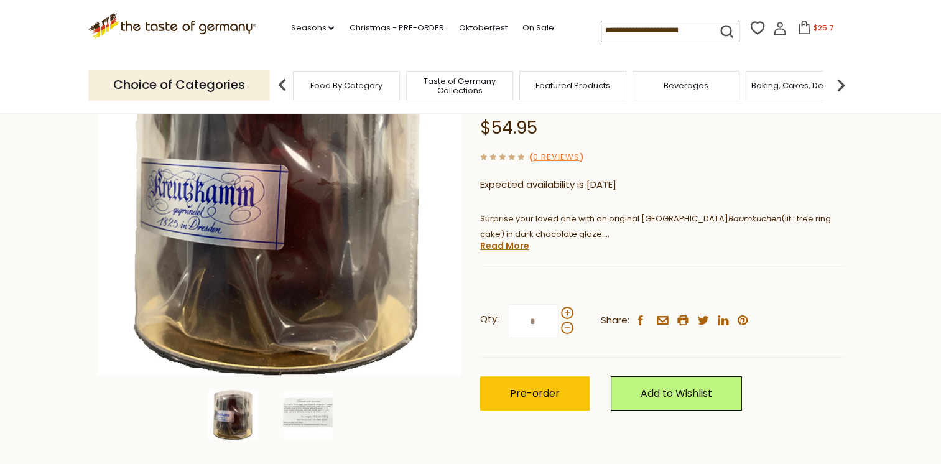
scroll to position [169, 0]
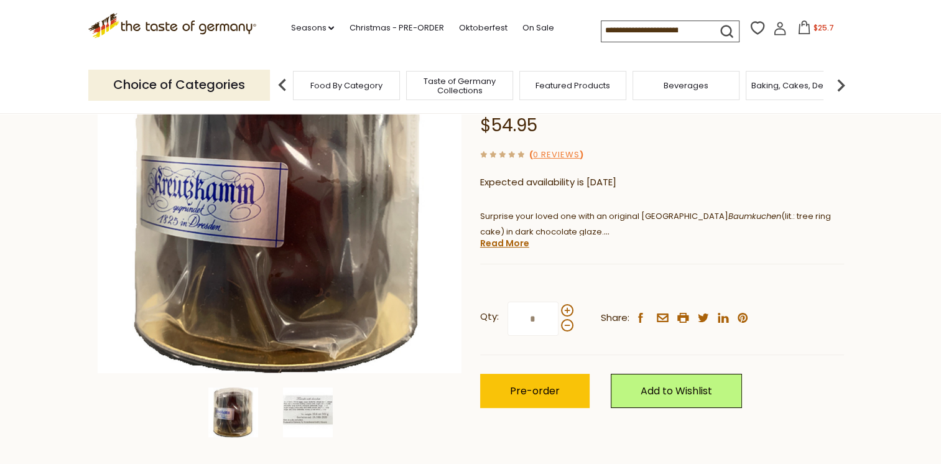
click at [303, 399] on img at bounding box center [308, 412] width 50 height 50
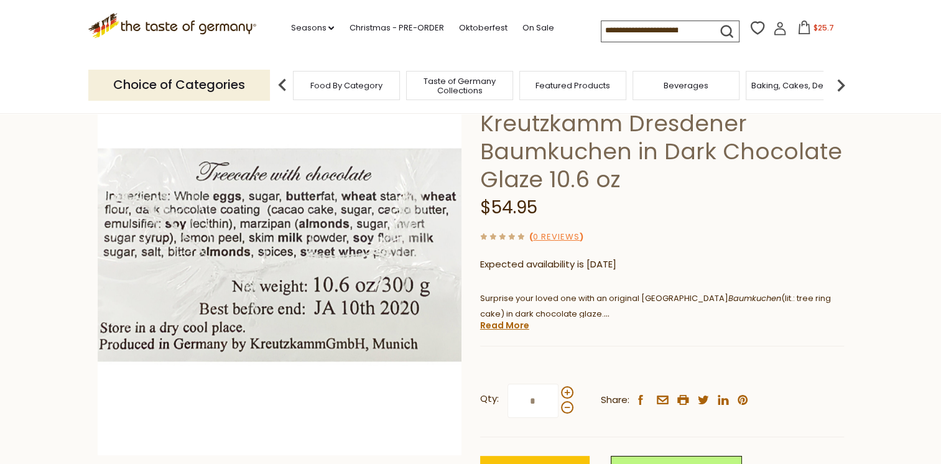
scroll to position [77, 0]
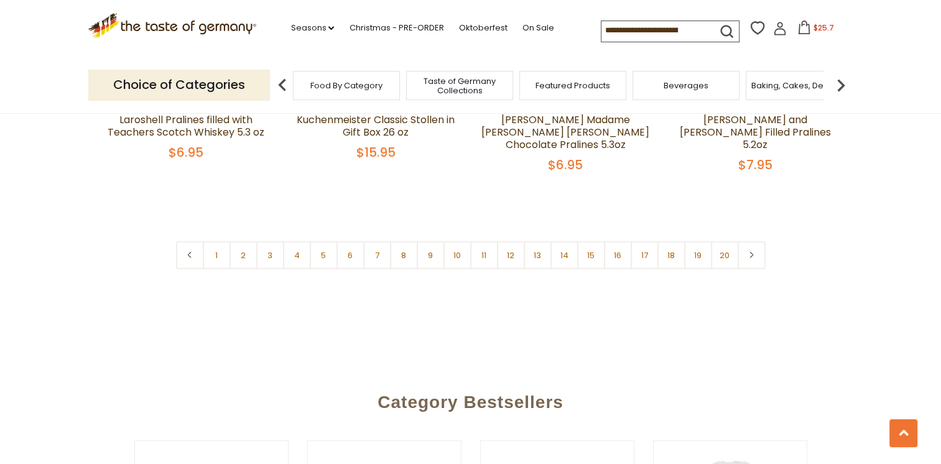
scroll to position [3075, 0]
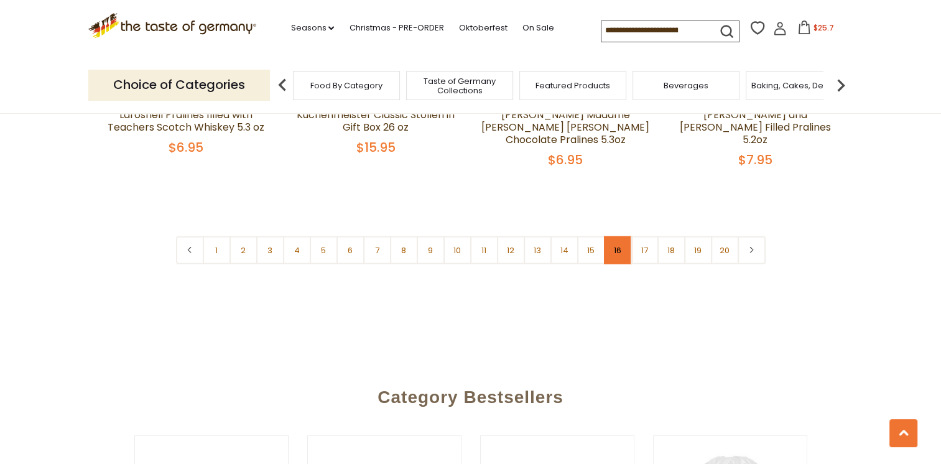
click at [617, 254] on link "16" at bounding box center [618, 250] width 28 height 28
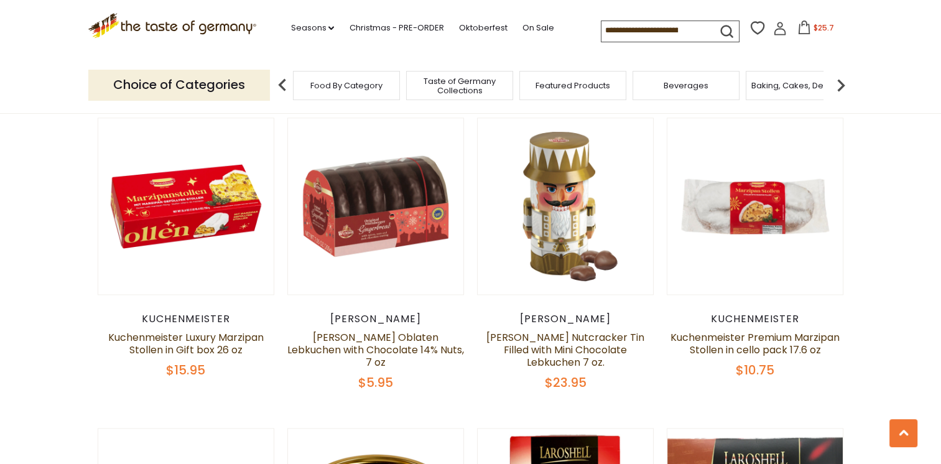
scroll to position [1584, 0]
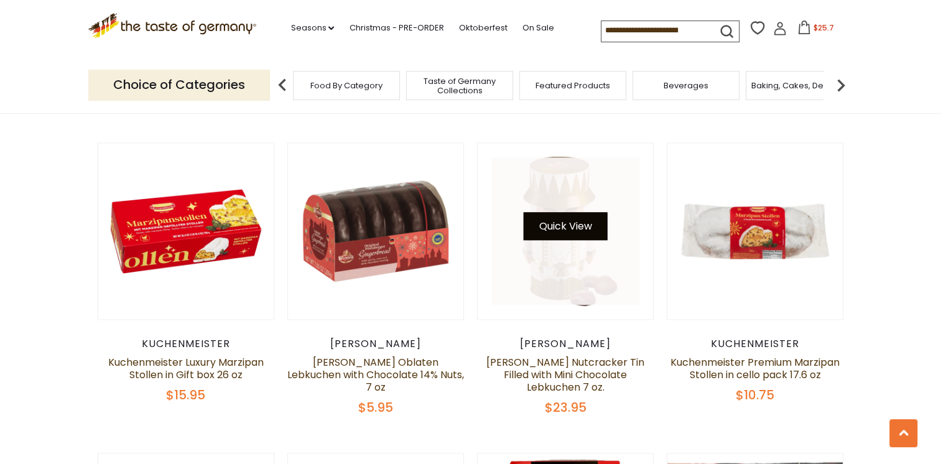
click at [569, 214] on button "Quick View" at bounding box center [565, 226] width 84 height 28
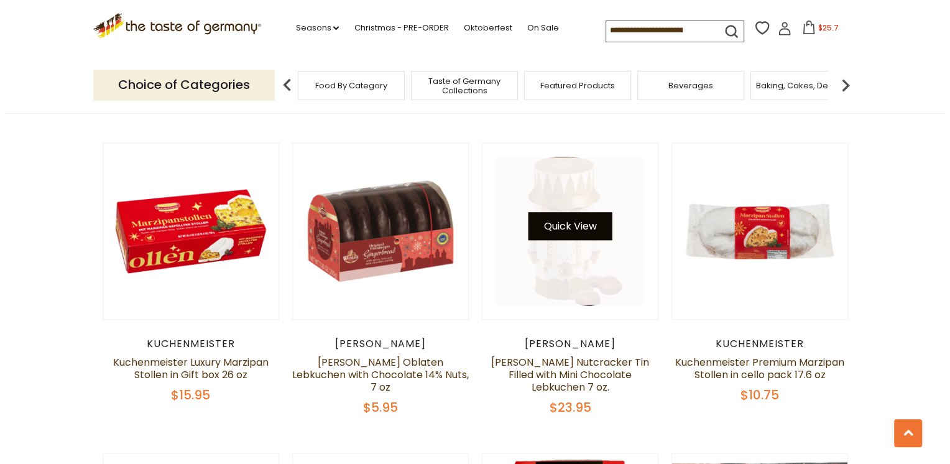
scroll to position [1586, 0]
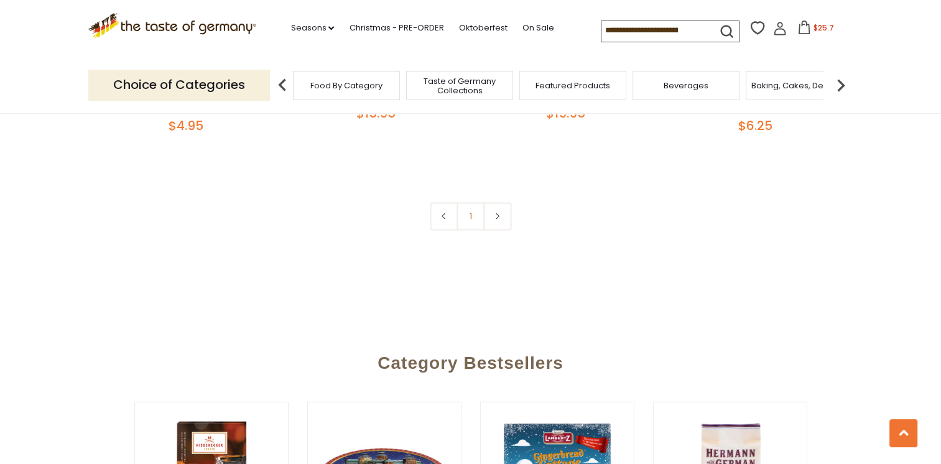
scroll to position [1951, 0]
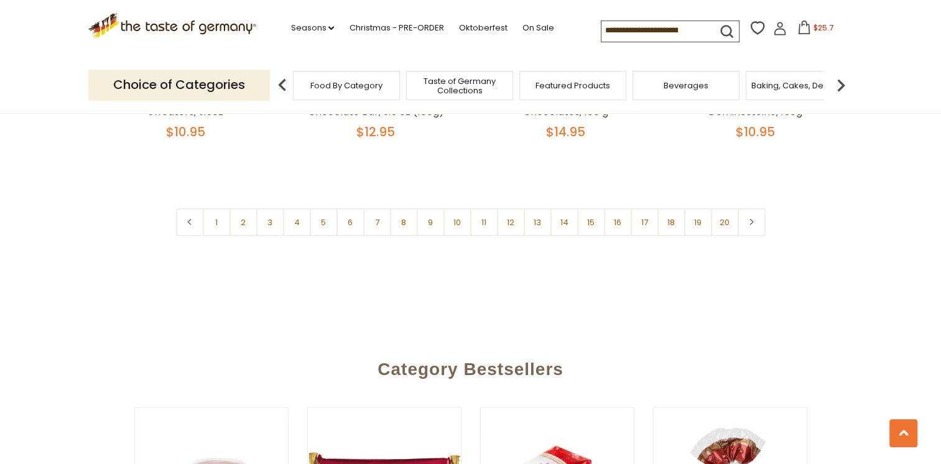
scroll to position [3082, 0]
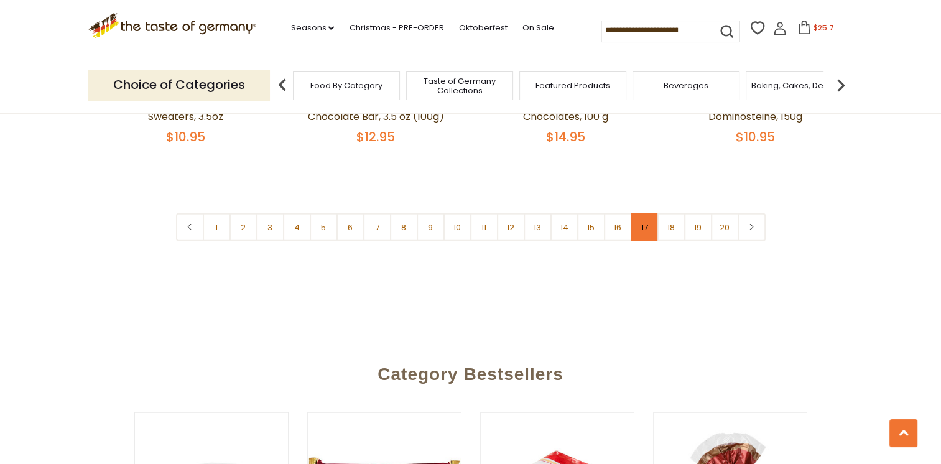
click at [644, 213] on link "17" at bounding box center [644, 227] width 28 height 28
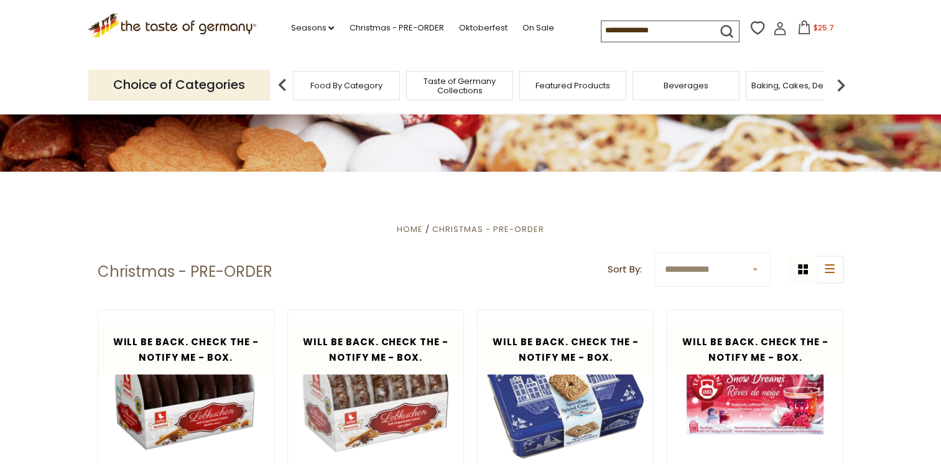
scroll to position [0, 0]
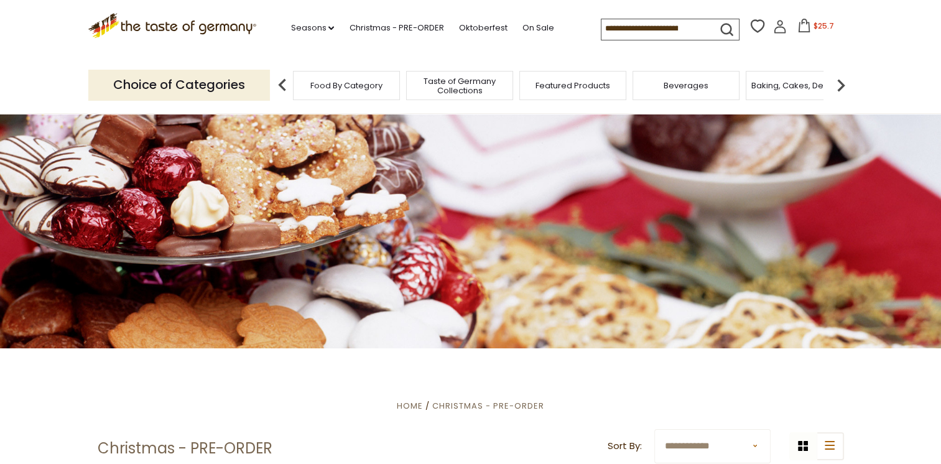
click at [813, 26] on span "$25.7" at bounding box center [823, 26] width 21 height 11
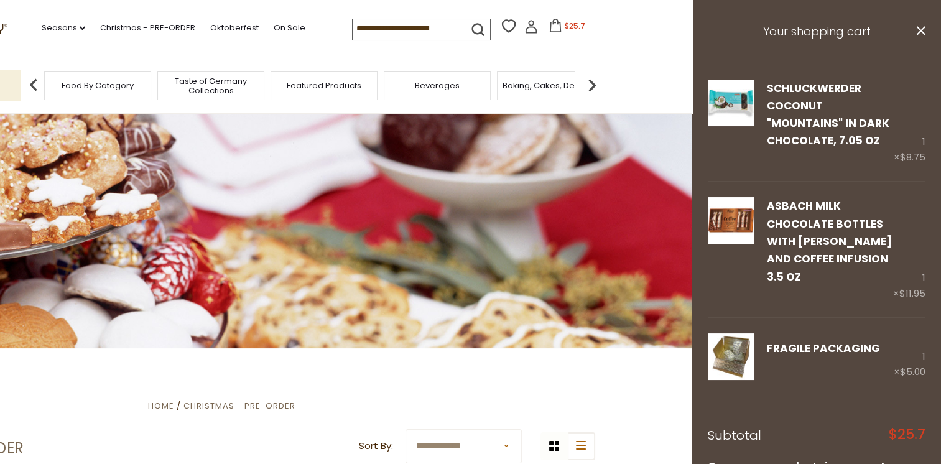
click at [619, 12] on section ".st0{fill:#EDD300;} .st1{fill:#D33E21;} .st0{fill:#EDD300;} .st1{fill:#D33E21;}…" at bounding box center [221, 28] width 941 height 57
click at [595, 14] on div ".st0{fill:#EDD300;} .st1{fill:#D33E21;} .st0{fill:#EDD300;} .st1{fill:#D33E21;}…" at bounding box center [222, 28] width 765 height 57
click at [149, 24] on link "Christmas - PRE-ORDER" at bounding box center [147, 28] width 94 height 14
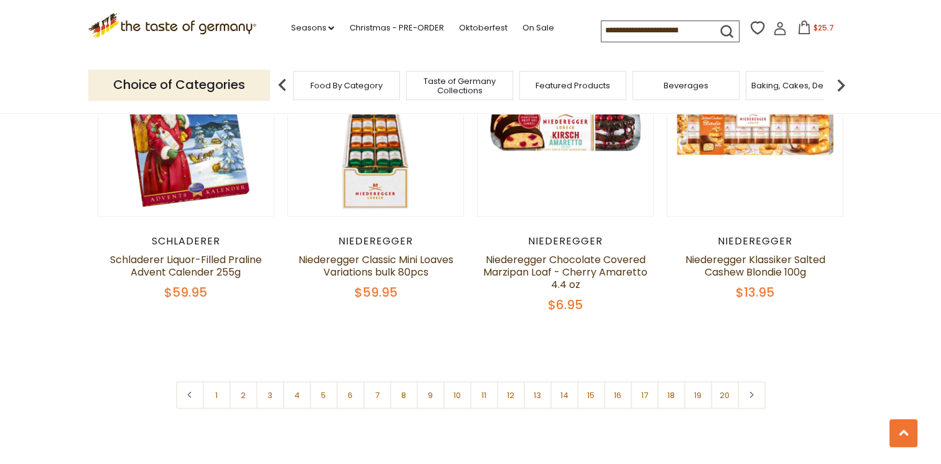
scroll to position [2882, 0]
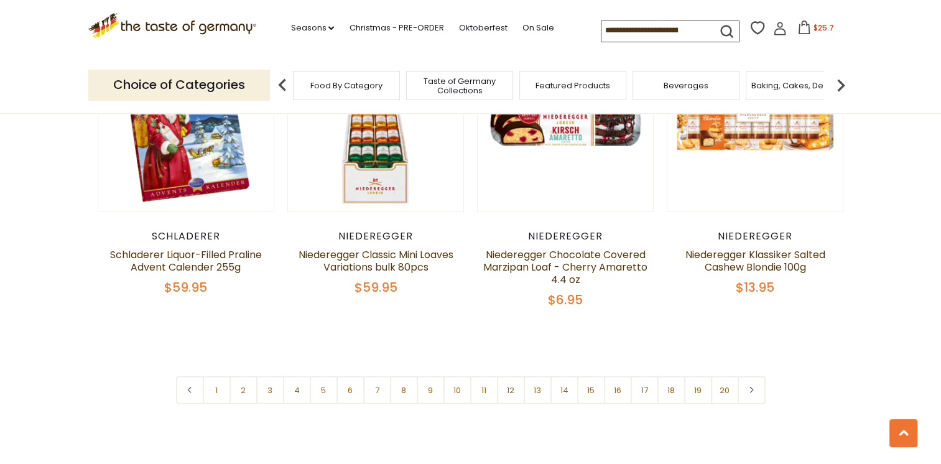
click at [633, 31] on input at bounding box center [653, 29] width 105 height 17
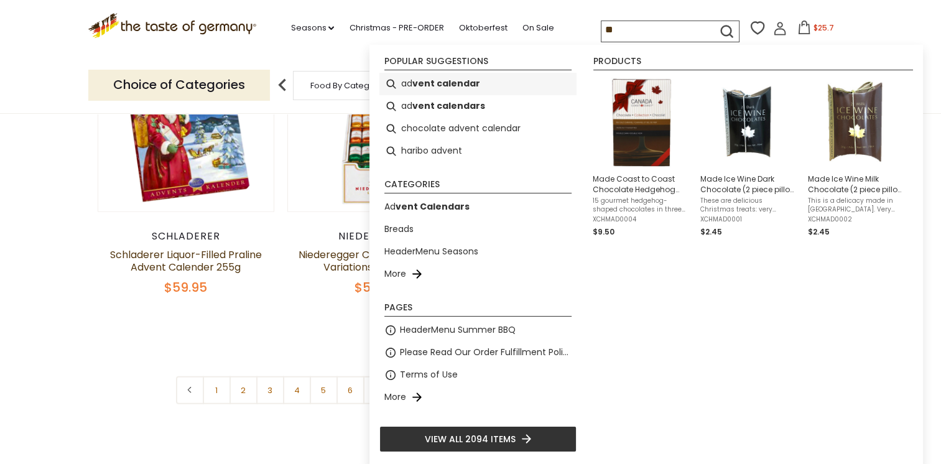
click at [465, 83] on b "vent calendar" at bounding box center [446, 83] width 68 height 14
type input "**********"
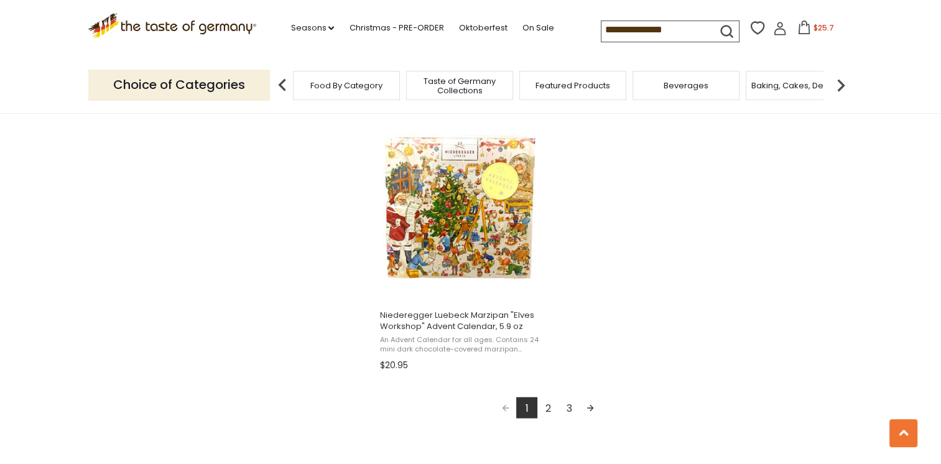
scroll to position [2136, 0]
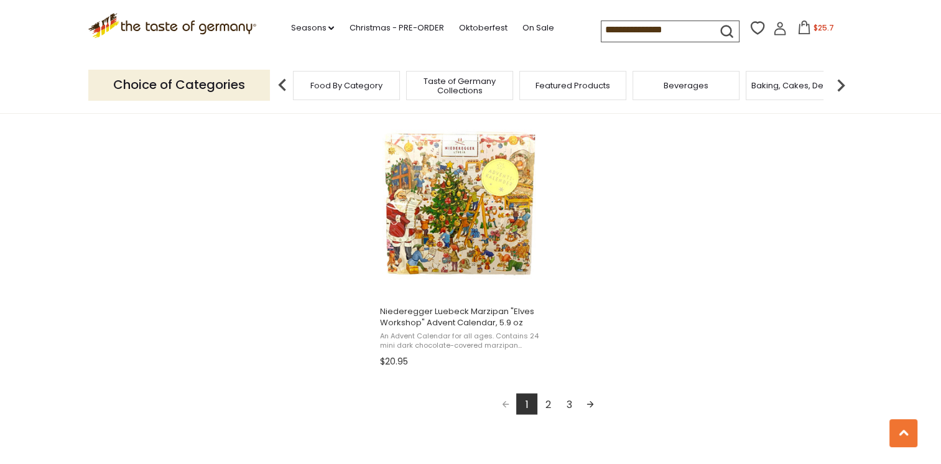
click at [550, 403] on link "2" at bounding box center [547, 403] width 21 height 21
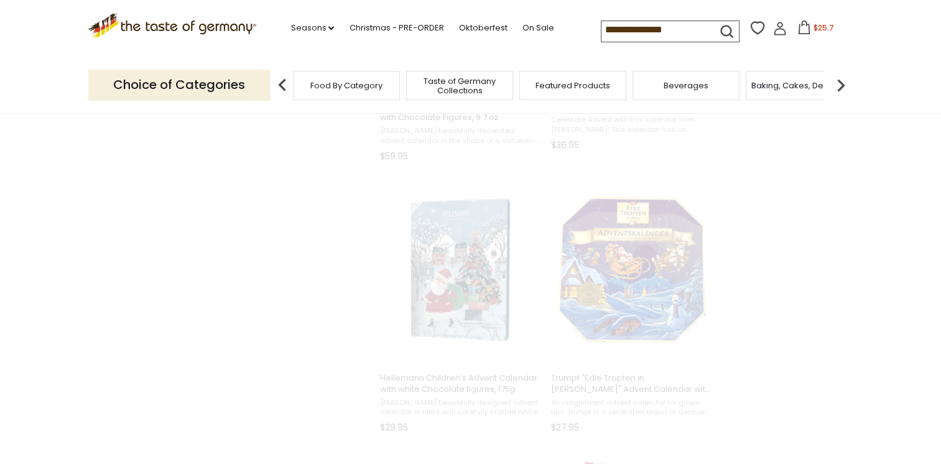
scroll to position [166, 0]
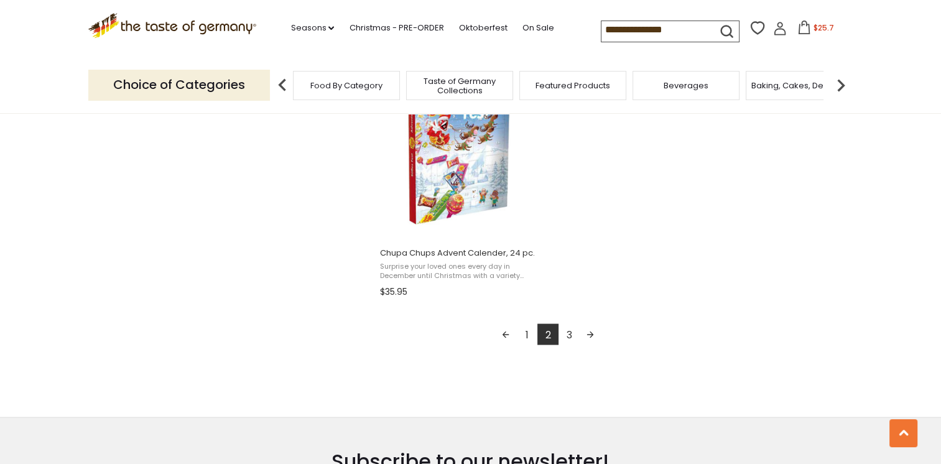
scroll to position [2198, 0]
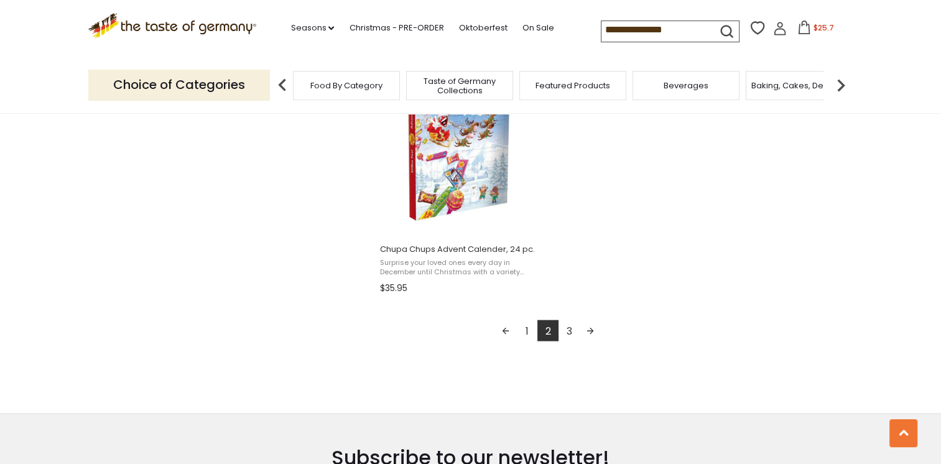
click at [571, 327] on link "3" at bounding box center [568, 330] width 21 height 21
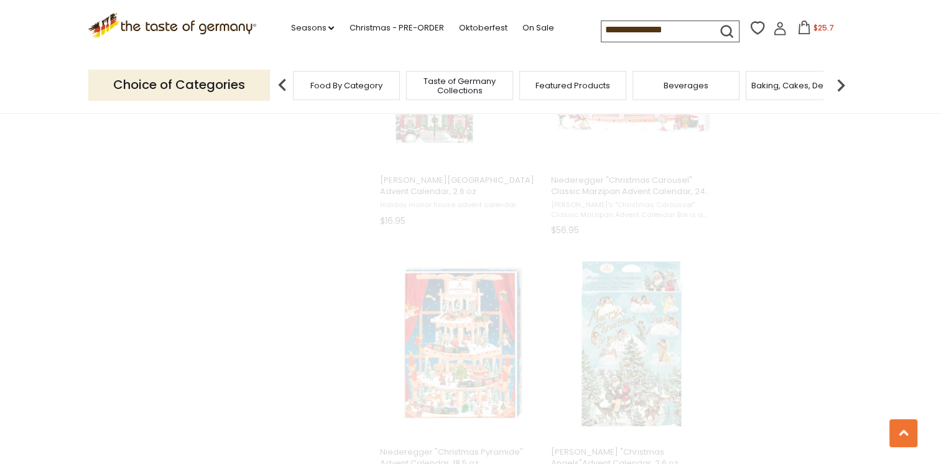
scroll to position [901, 0]
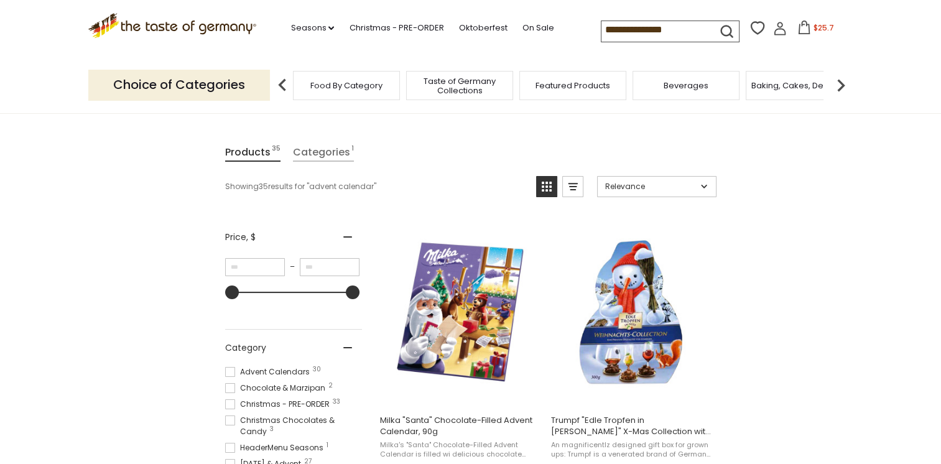
scroll to position [126, 0]
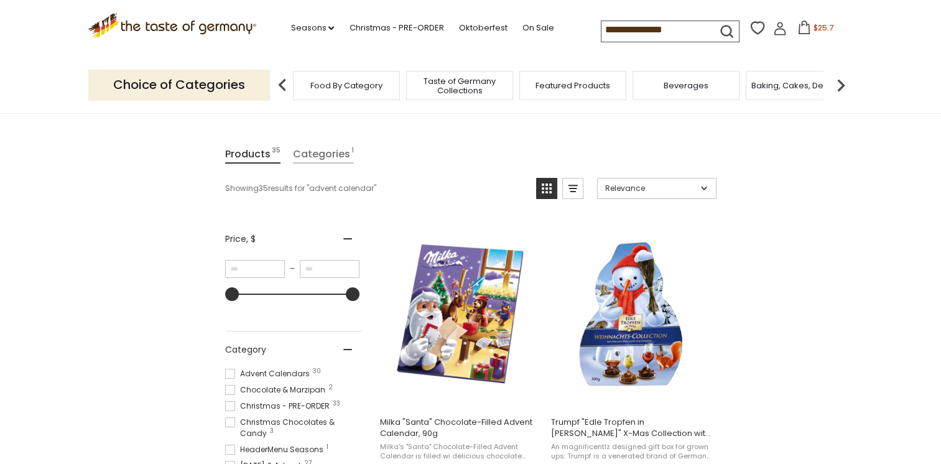
click at [686, 32] on input "**********" at bounding box center [653, 29] width 105 height 17
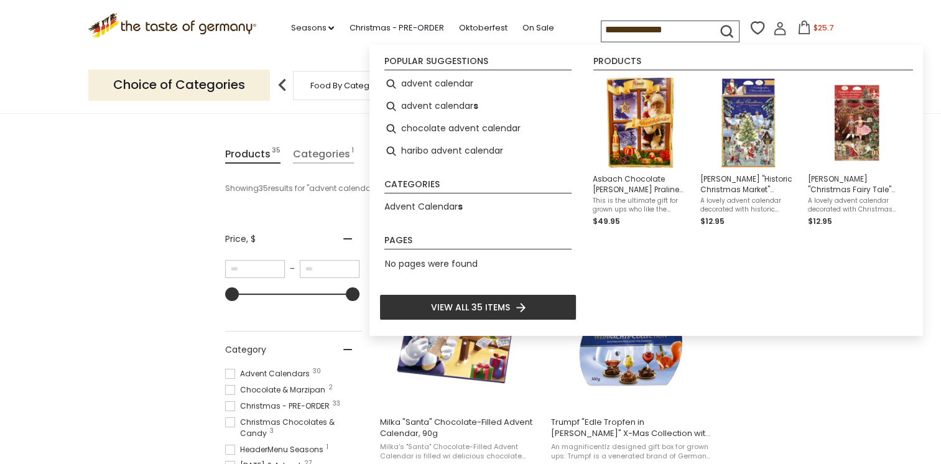
drag, startPoint x: 686, startPoint y: 32, endPoint x: 586, endPoint y: 27, distance: 100.2
click at [586, 27] on div ".st0{fill:#EDD300;} .st1{fill:#D33E21;} .st0{fill:#EDD300;} .st1{fill:#D33E21;}…" at bounding box center [470, 28] width 765 height 57
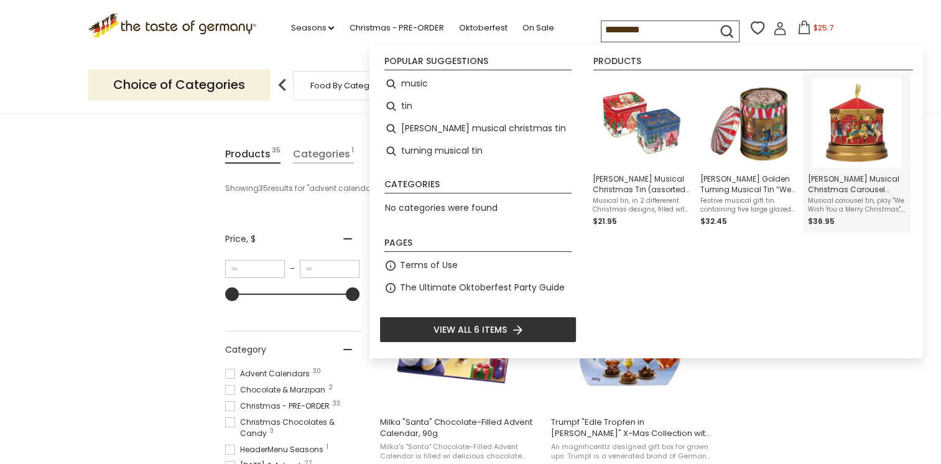
type input "*********"
click at [867, 121] on img "Windel Musical Christmas Carousel (assorted chocolates) Tin, 5.3 oz" at bounding box center [856, 123] width 90 height 90
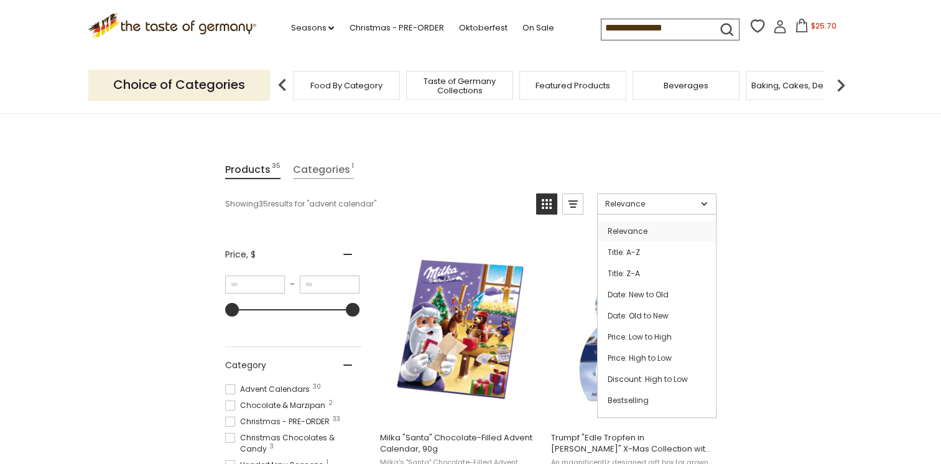
scroll to position [126, 0]
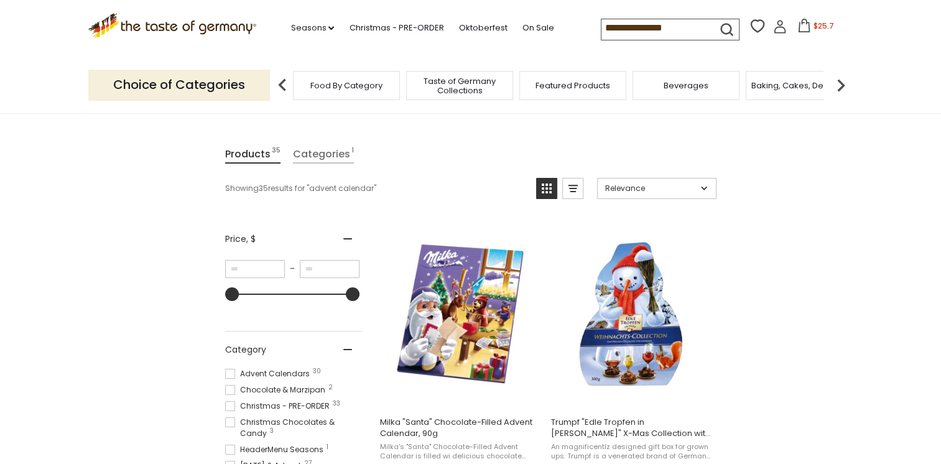
click at [681, 34] on input "**********" at bounding box center [653, 27] width 105 height 17
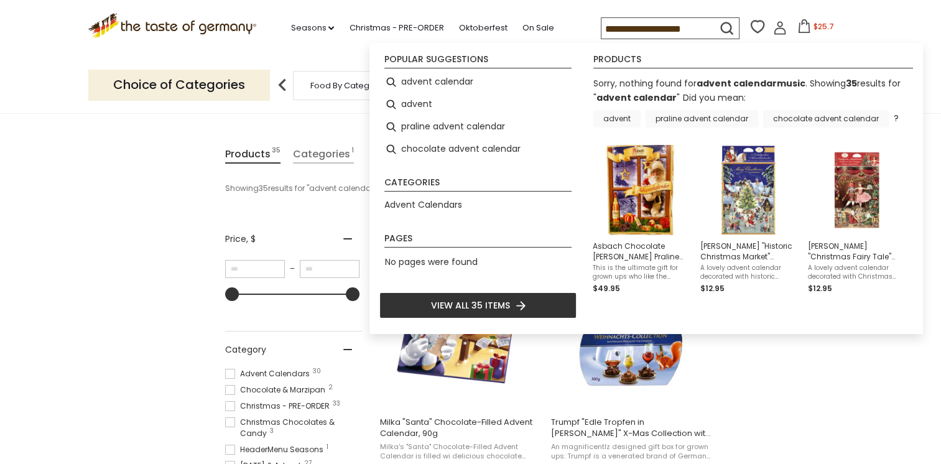
scroll to position [0, 0]
drag, startPoint x: 658, startPoint y: 26, endPoint x: 594, endPoint y: 26, distance: 64.0
click at [601, 26] on input "**********" at bounding box center [664, 29] width 126 height 22
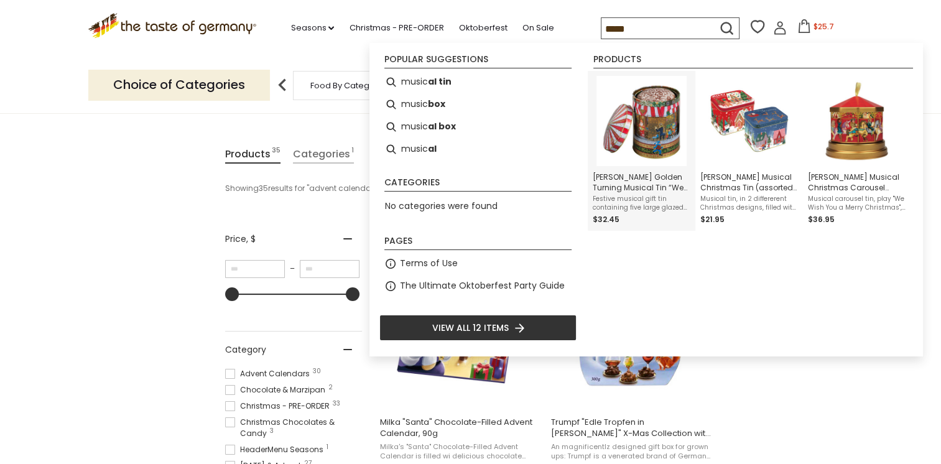
type input "*****"
click at [638, 134] on img "Wicklein Golden Turning Musical Tin “We Wish You A Merry Christmas” 7.05oz" at bounding box center [641, 121] width 90 height 90
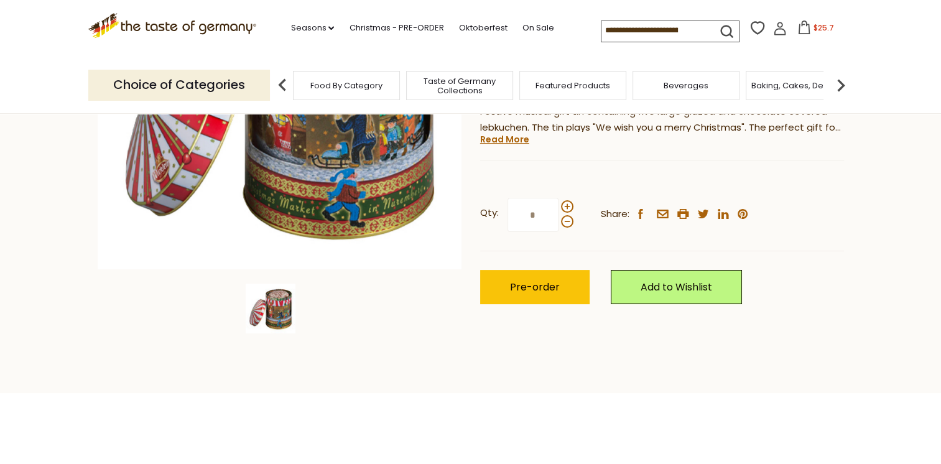
scroll to position [275, 0]
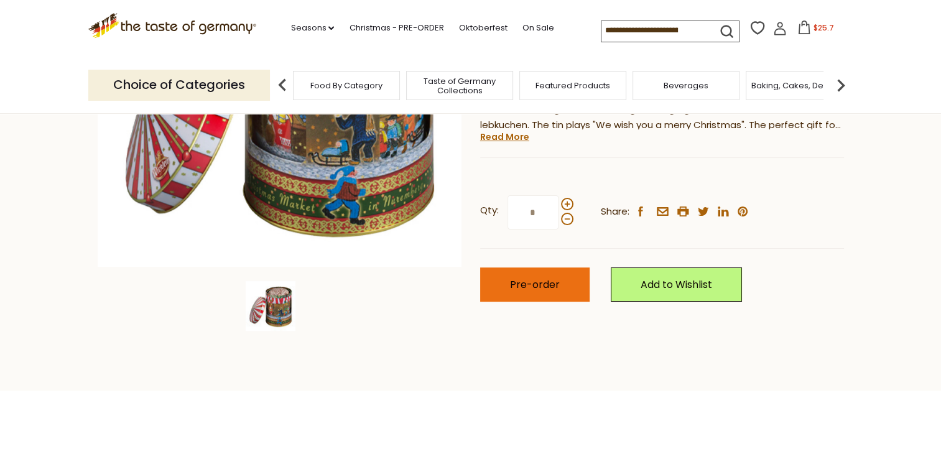
click at [511, 292] on button "Pre-order" at bounding box center [534, 284] width 109 height 34
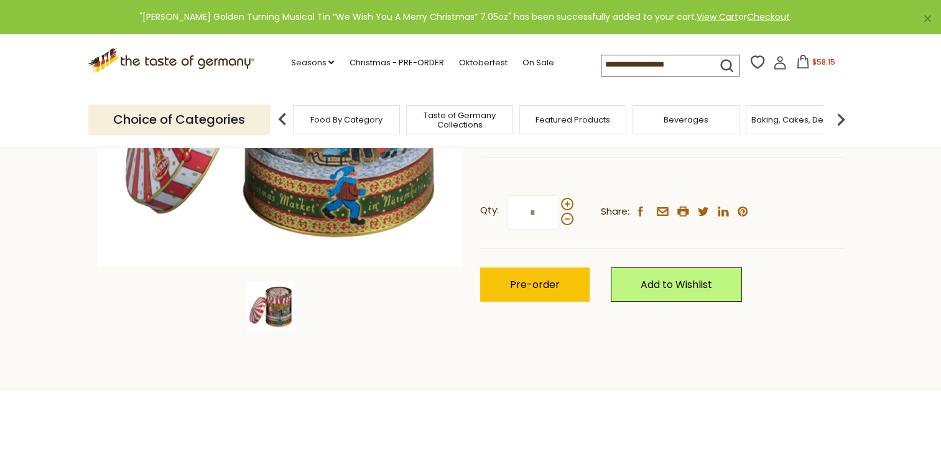
click at [820, 63] on span "$58.15" at bounding box center [823, 62] width 23 height 11
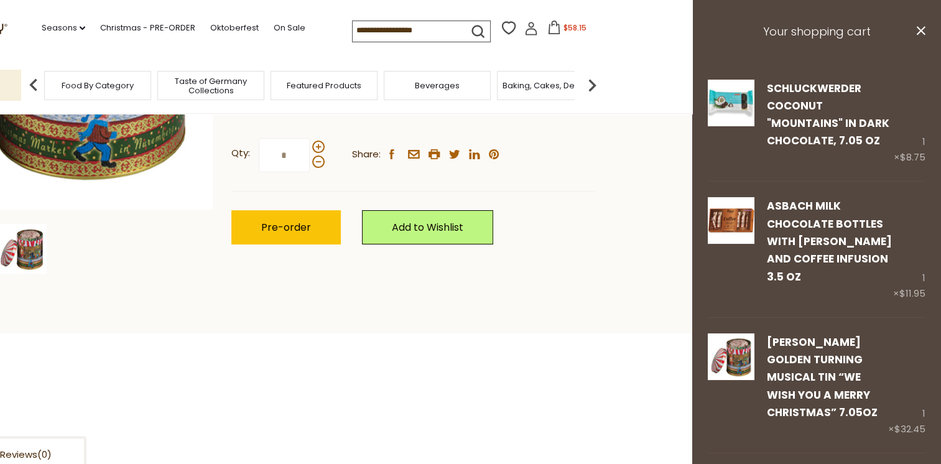
scroll to position [346, 0]
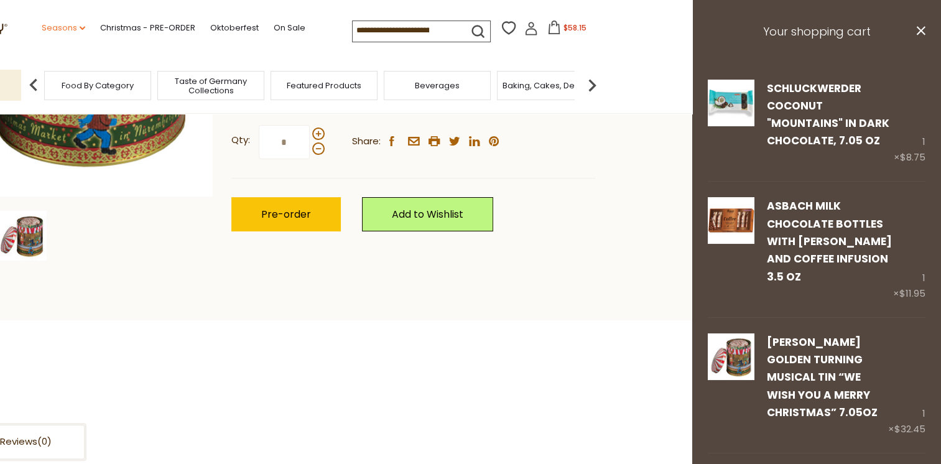
click at [73, 26] on link "Seasons dropdown_arrow" at bounding box center [64, 28] width 44 height 14
click at [82, 58] on link "All Seasons" at bounding box center [80, 60] width 47 height 12
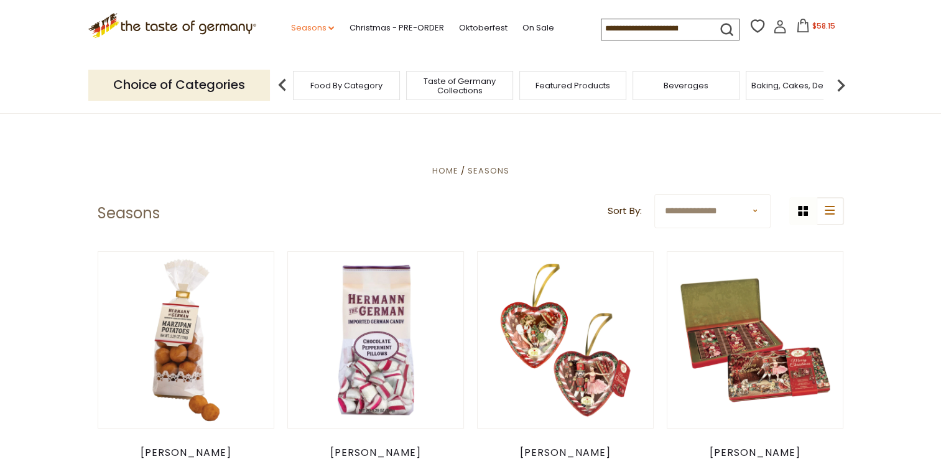
click at [327, 31] on link "Seasons dropdown_arrow" at bounding box center [312, 28] width 44 height 14
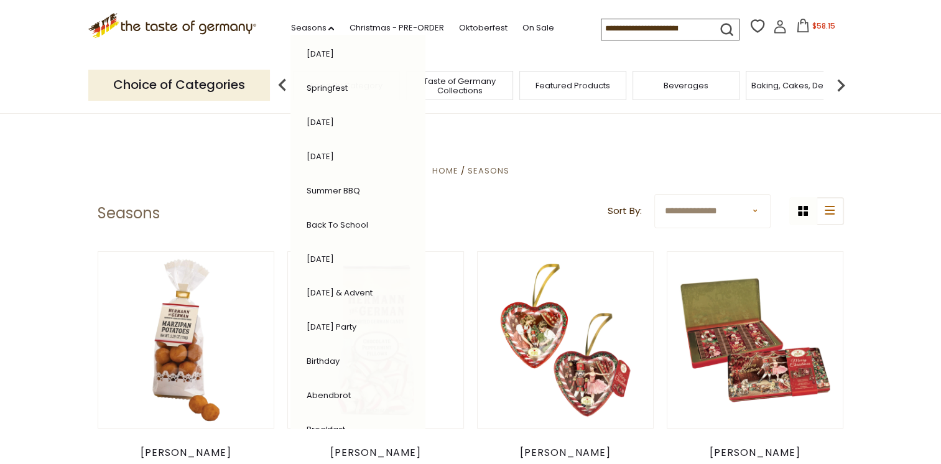
scroll to position [216, 0]
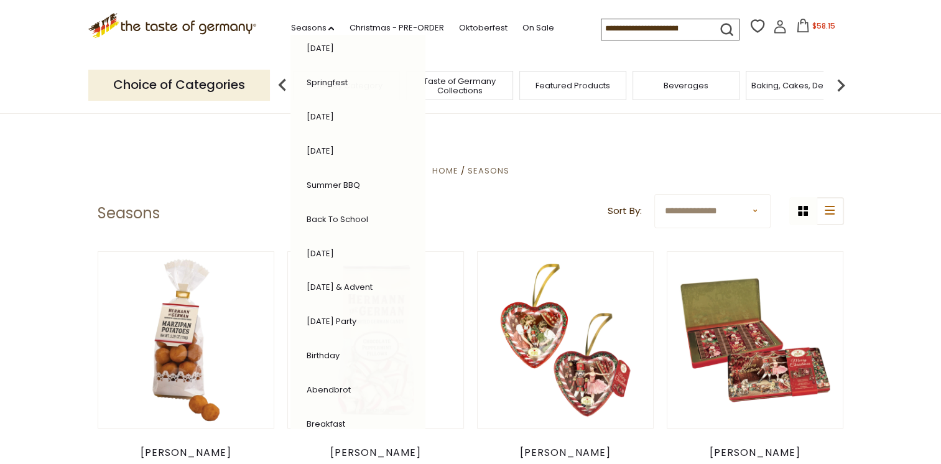
click at [361, 282] on link "[DATE] & Advent" at bounding box center [339, 287] width 66 height 12
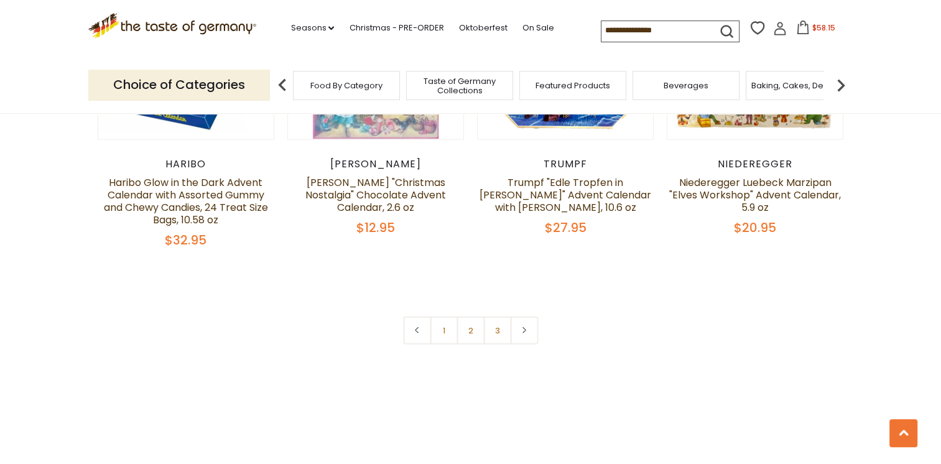
scroll to position [2972, 0]
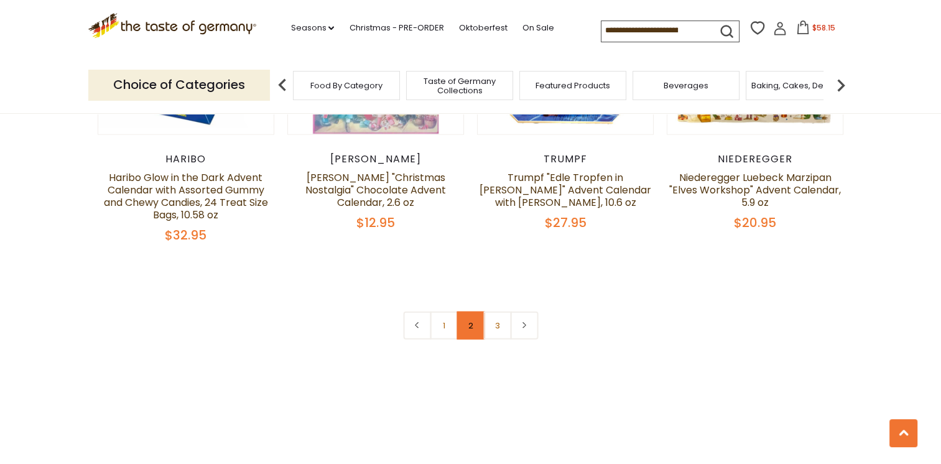
click at [470, 311] on link "2" at bounding box center [470, 325] width 28 height 28
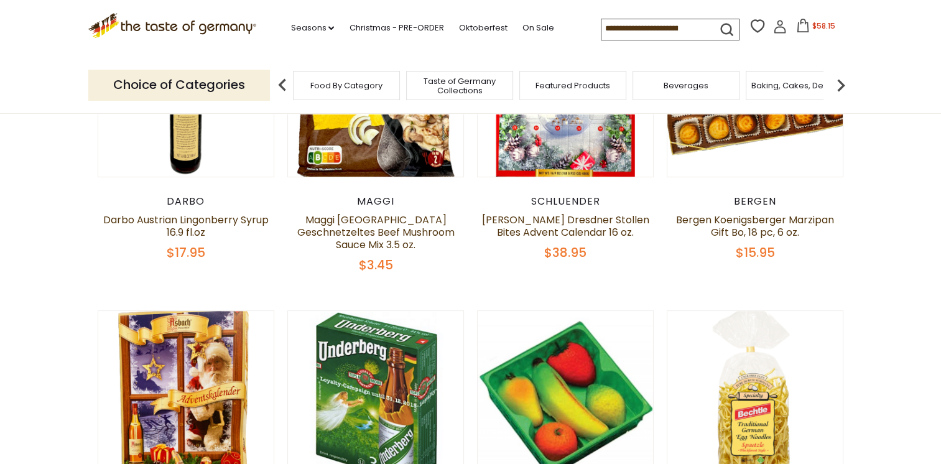
scroll to position [0, 0]
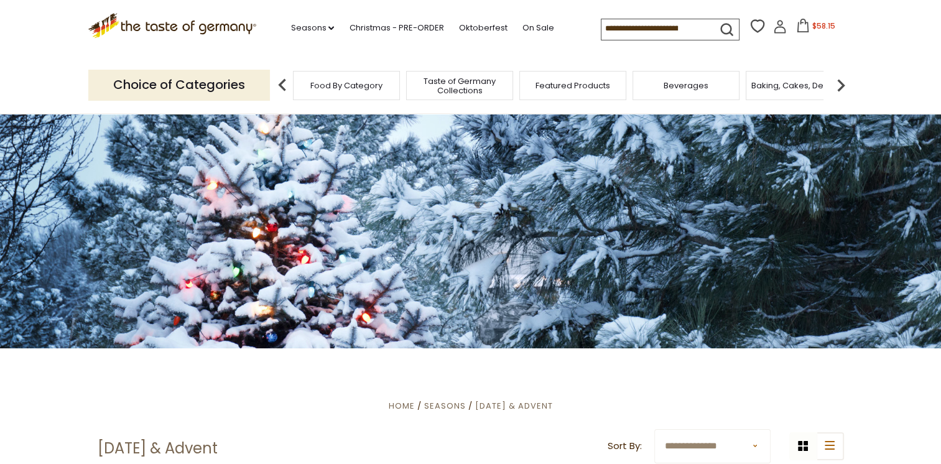
click at [843, 80] on img at bounding box center [840, 85] width 25 height 25
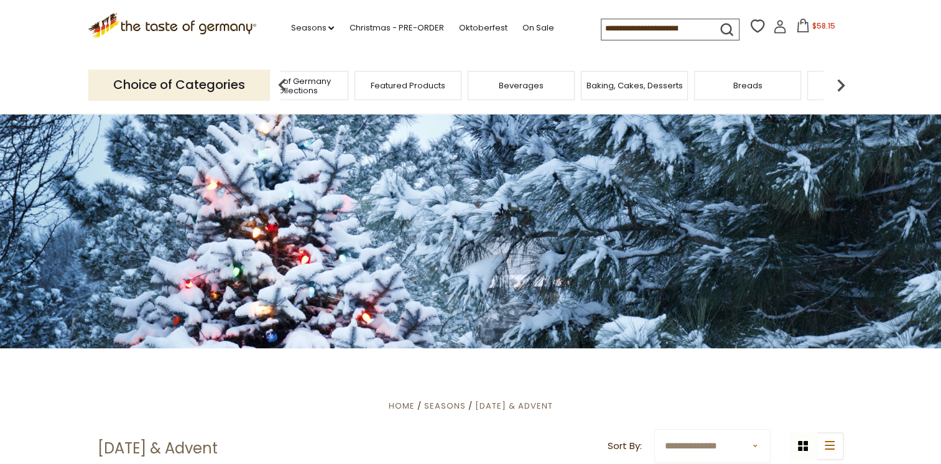
click at [840, 87] on img at bounding box center [840, 85] width 25 height 25
click at [328, 29] on icon "dropdown_arrow" at bounding box center [331, 28] width 6 height 4
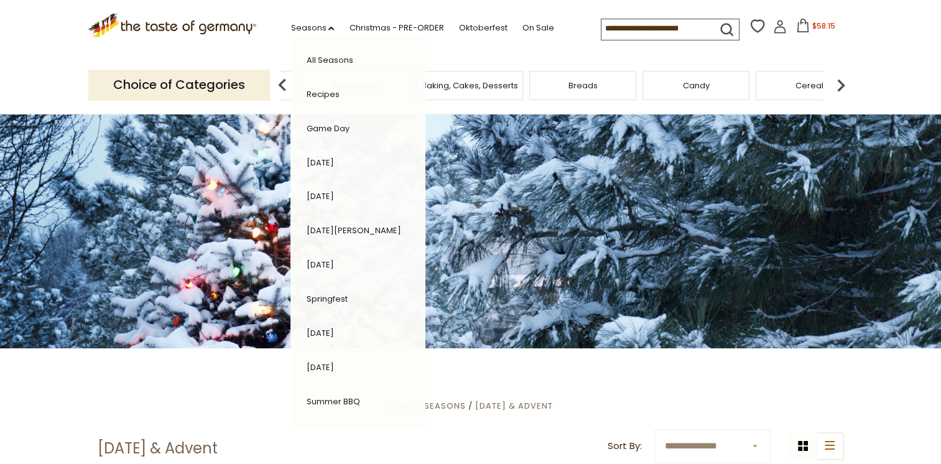
click at [308, 96] on link "Recipes" at bounding box center [322, 94] width 33 height 12
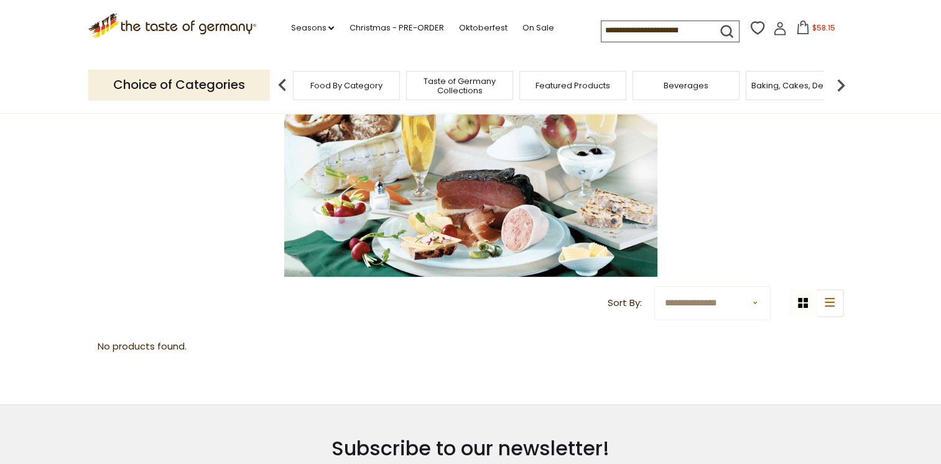
scroll to position [271, 0]
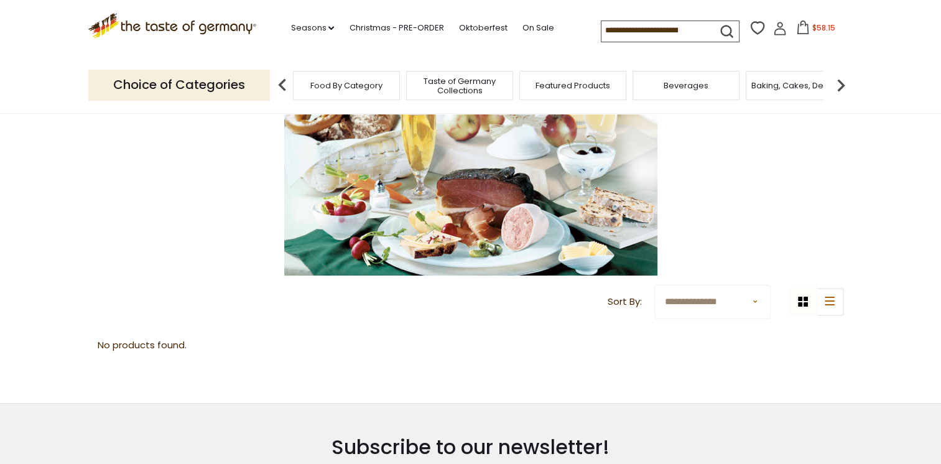
click at [532, 203] on img at bounding box center [470, 151] width 373 height 249
